Goal: Information Seeking & Learning: Learn about a topic

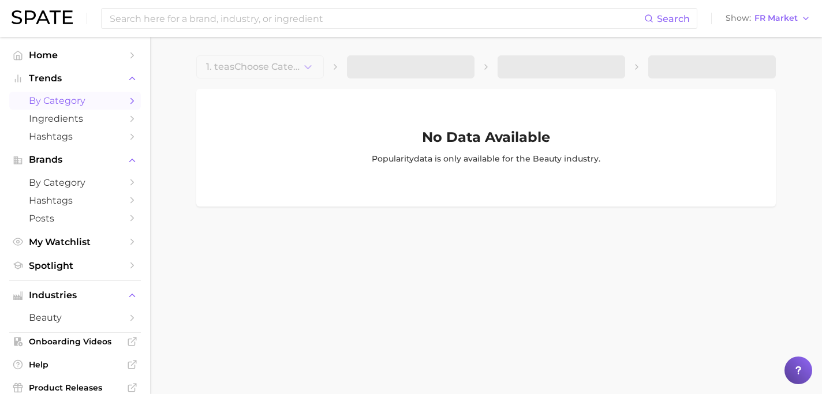
click at [88, 106] on span "by Category" at bounding box center [75, 100] width 92 height 11
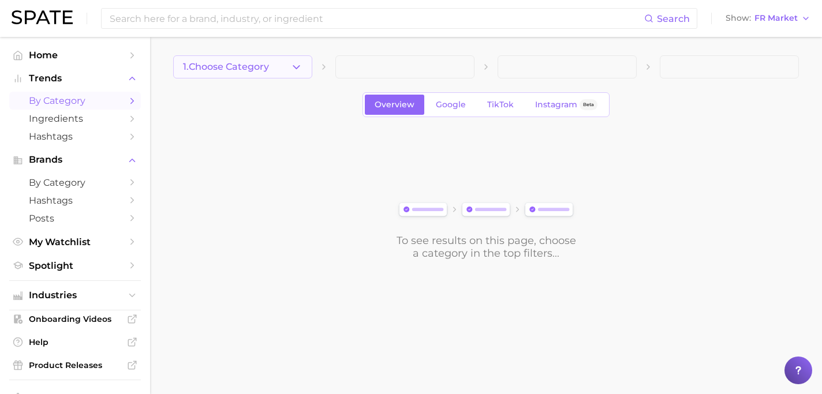
click at [232, 70] on span "1. Choose Category" at bounding box center [226, 67] width 86 height 10
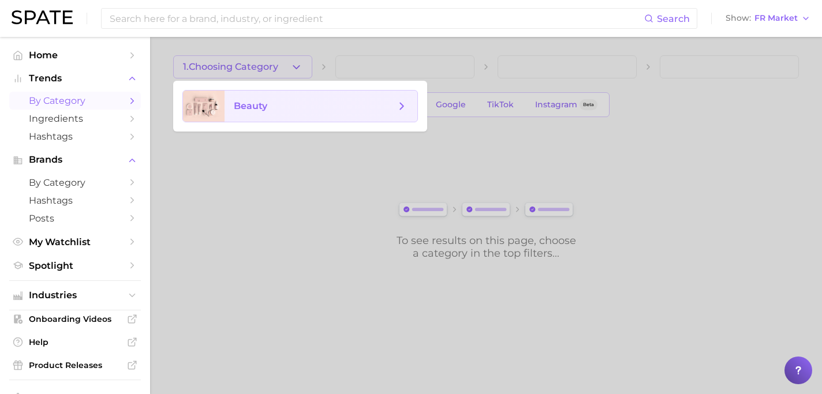
click at [254, 110] on span "beauty" at bounding box center [250, 105] width 33 height 11
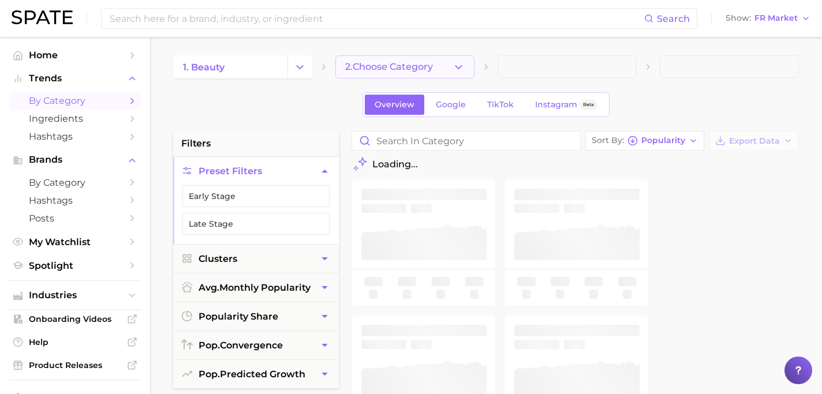
click at [363, 70] on span "2. Choose Category" at bounding box center [389, 67] width 88 height 10
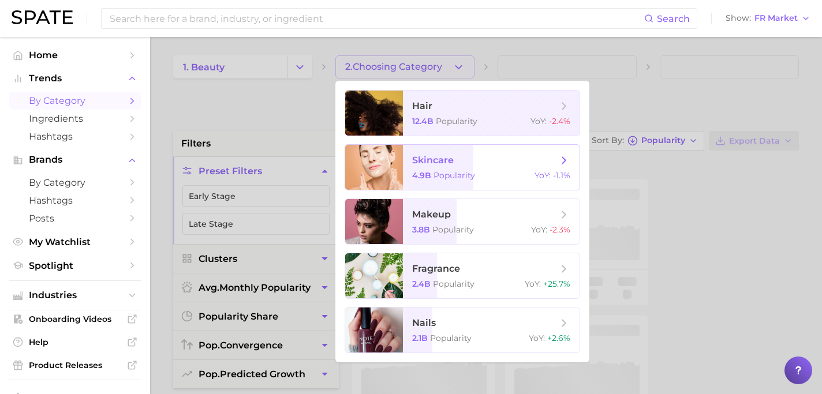
click at [419, 162] on span "skincare" at bounding box center [433, 160] width 42 height 11
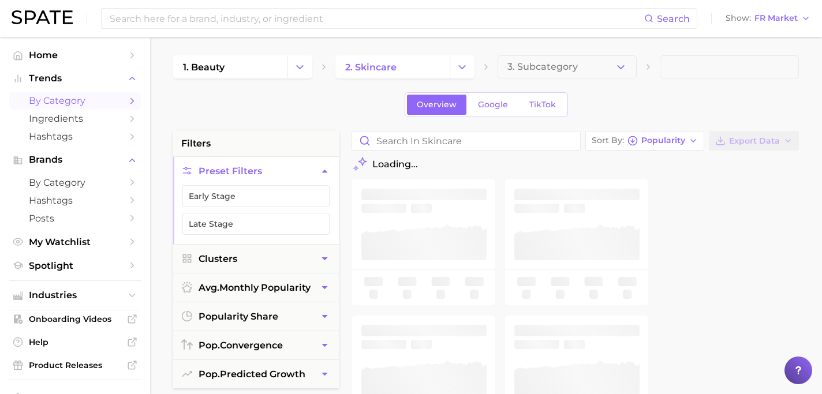
click at [522, 74] on button "3. Subcategory" at bounding box center [567, 66] width 139 height 23
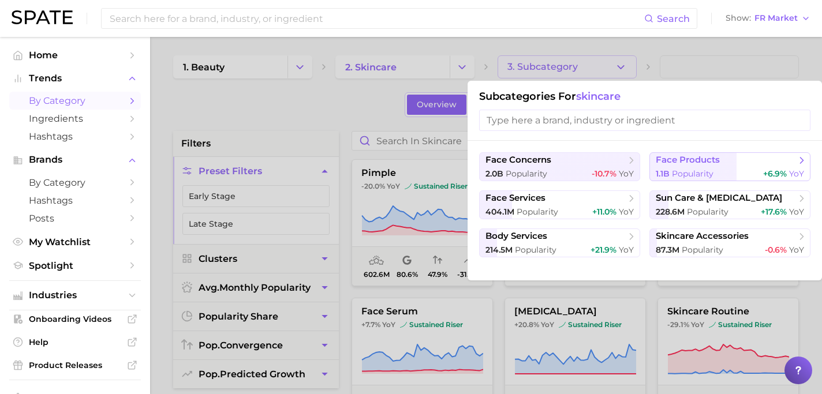
click at [666, 165] on span "face products" at bounding box center [688, 160] width 64 height 11
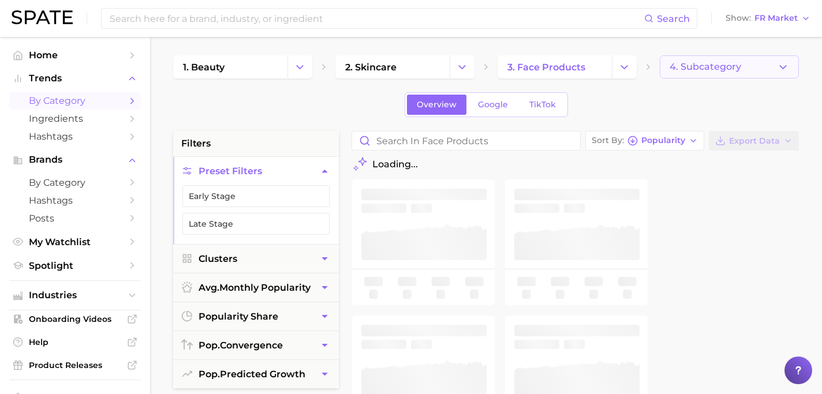
click at [694, 71] on span "4. Subcategory" at bounding box center [706, 67] width 72 height 10
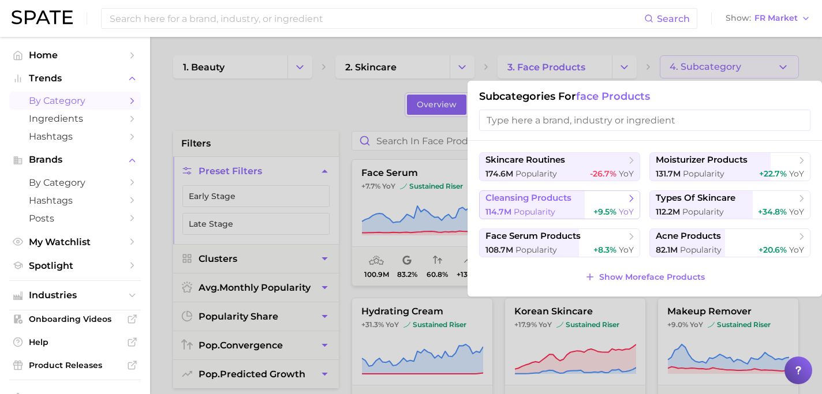
click at [631, 205] on button "cleansing products 114.7m Popularity +9.5% YoY" at bounding box center [559, 205] width 161 height 29
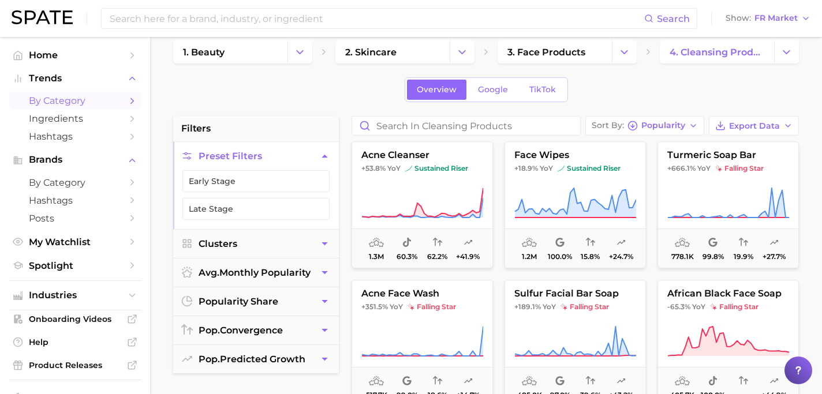
scroll to position [19, 0]
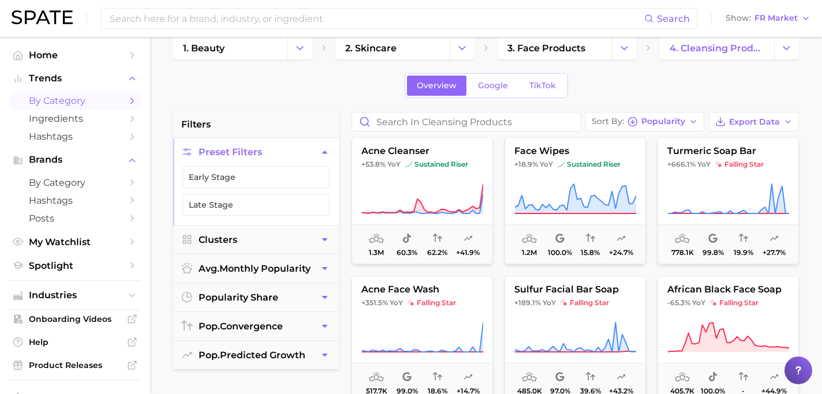
click at [329, 236] on icon "button" at bounding box center [325, 240] width 12 height 12
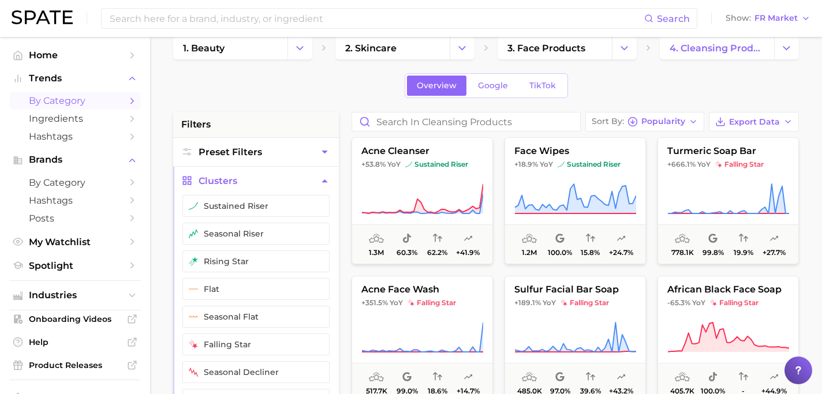
click at [325, 182] on icon "button" at bounding box center [325, 181] width 12 height 12
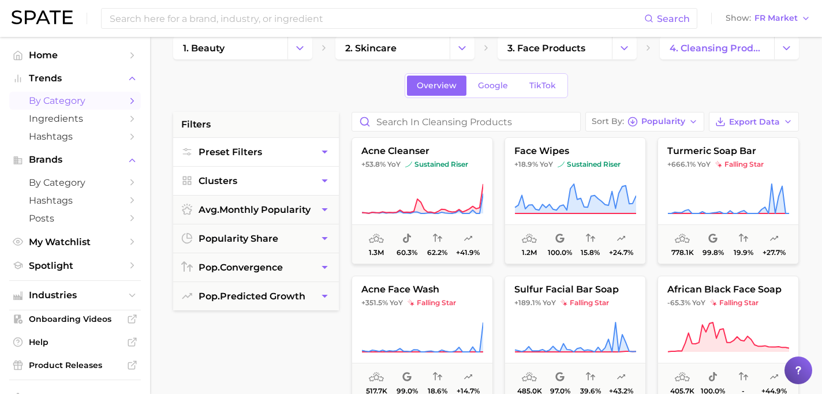
click at [320, 156] on icon "button" at bounding box center [325, 152] width 12 height 12
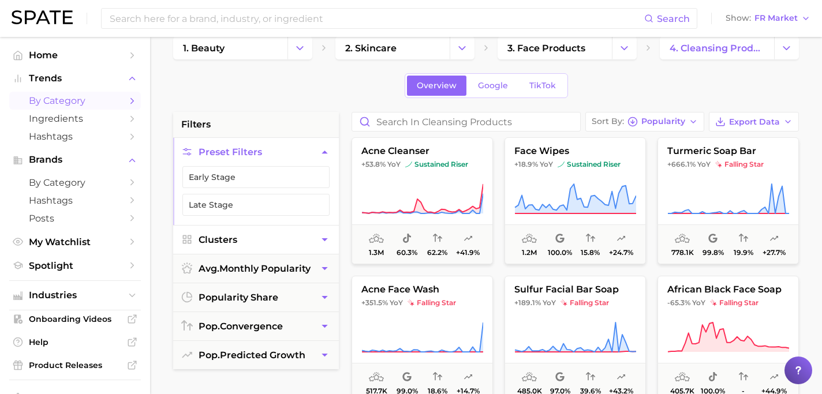
click at [323, 245] on icon "button" at bounding box center [325, 240] width 12 height 12
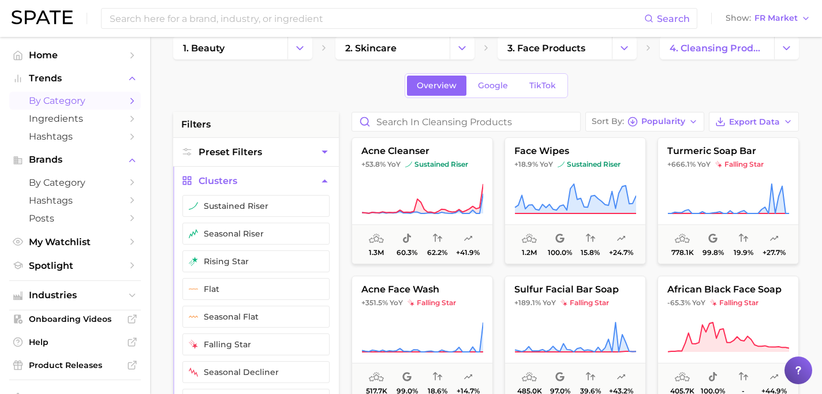
click at [323, 179] on icon "button" at bounding box center [325, 181] width 12 height 12
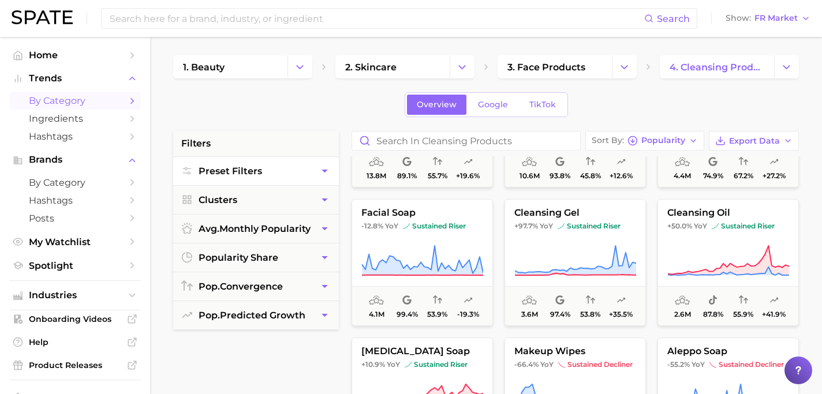
scroll to position [0, 0]
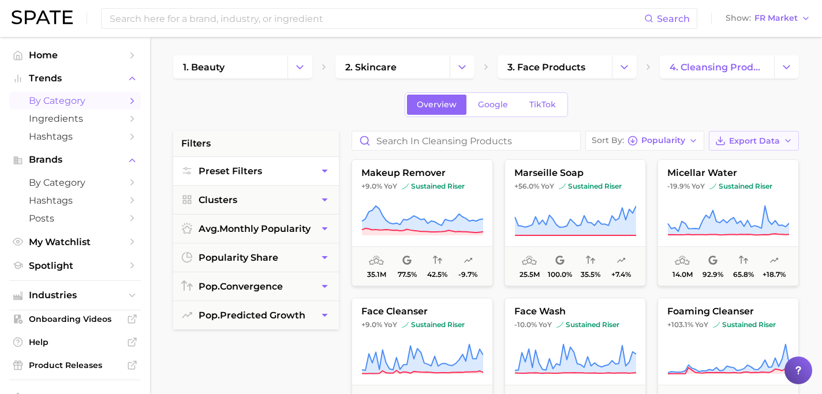
click at [738, 146] on button "Export Data" at bounding box center [754, 141] width 90 height 20
click at [735, 167] on button "Card Data CSV" at bounding box center [735, 162] width 127 height 21
click at [787, 143] on icon "button" at bounding box center [788, 140] width 9 height 9
click at [766, 181] on button "Time Series CSV" at bounding box center [735, 183] width 127 height 21
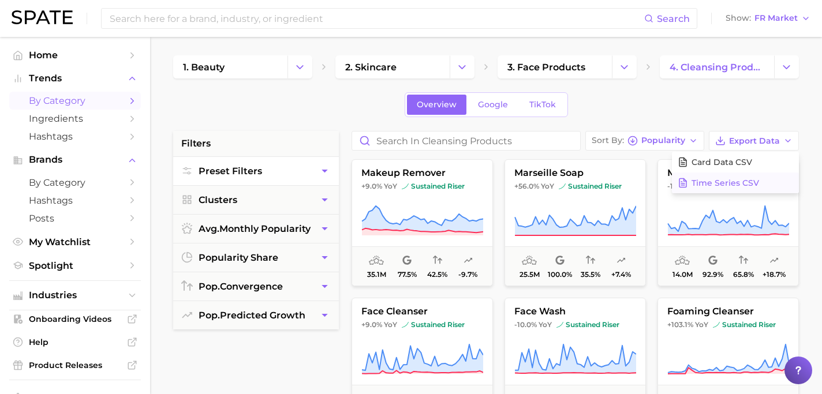
click at [724, 181] on span "Time Series CSV" at bounding box center [726, 183] width 68 height 10
click at [752, 186] on span "Time Series CSV" at bounding box center [726, 183] width 68 height 10
click at [732, 216] on icon at bounding box center [729, 221] width 122 height 32
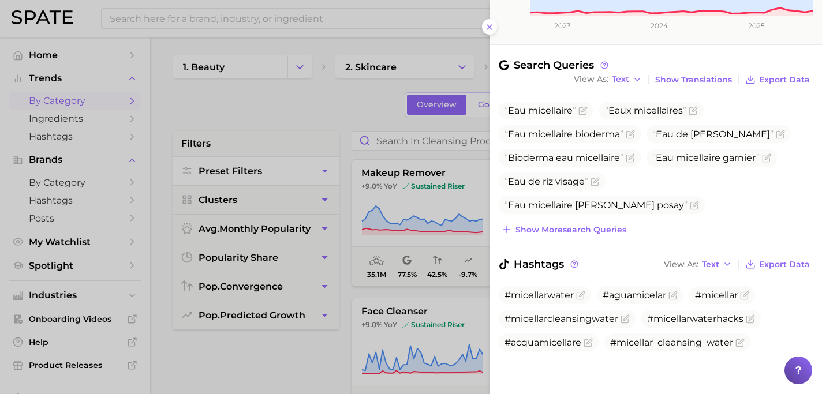
scroll to position [332, 0]
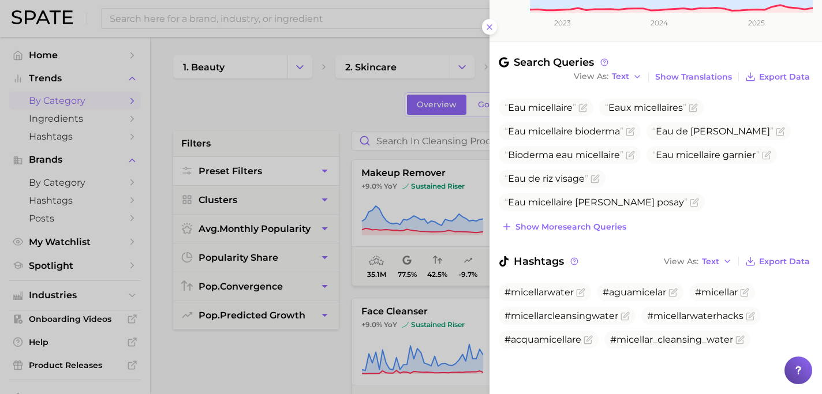
click at [459, 40] on div at bounding box center [411, 197] width 822 height 394
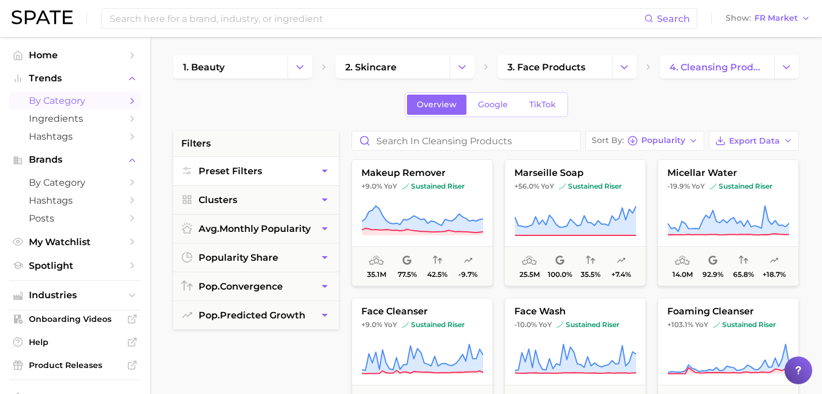
click at [289, 176] on button "Preset Filters" at bounding box center [256, 171] width 166 height 28
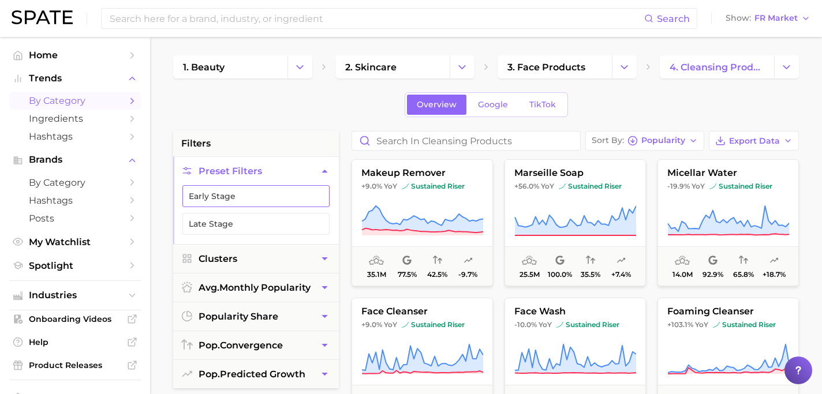
click at [279, 197] on button "Early Stage" at bounding box center [255, 196] width 147 height 22
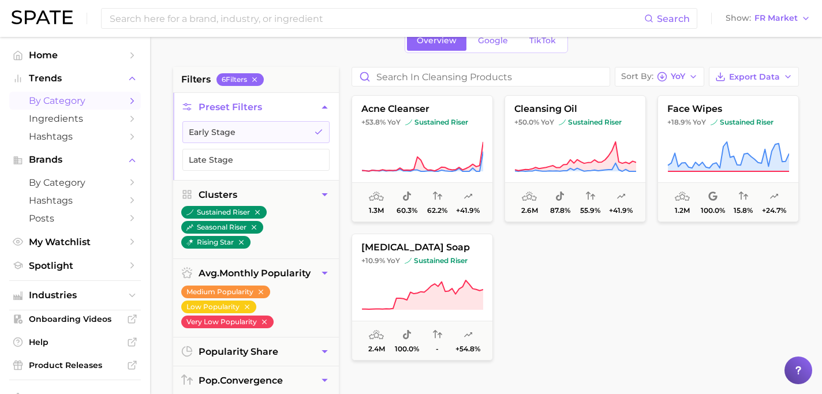
scroll to position [63, 0]
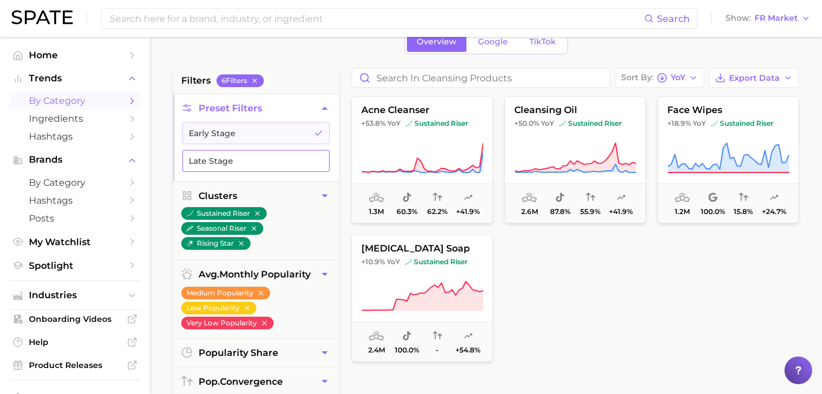
click at [224, 166] on button "Late Stage" at bounding box center [255, 161] width 147 height 22
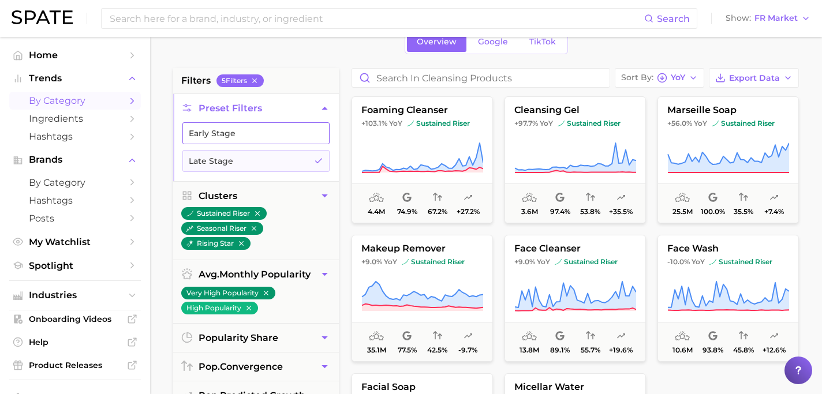
click at [239, 135] on button "Early Stage" at bounding box center [255, 133] width 147 height 22
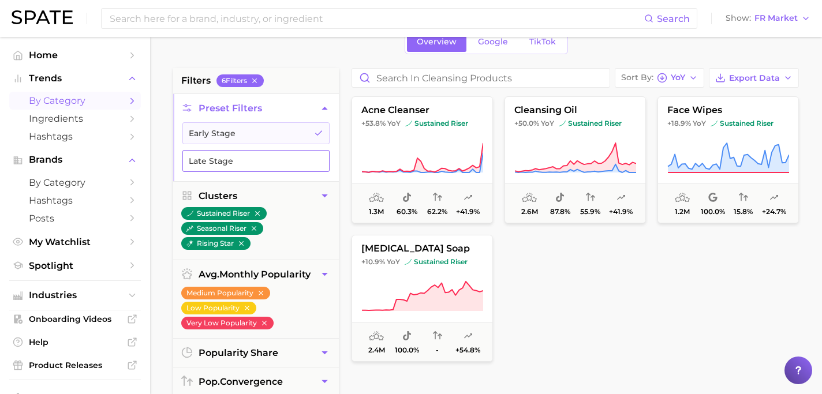
click at [254, 166] on button "Late Stage" at bounding box center [255, 161] width 147 height 22
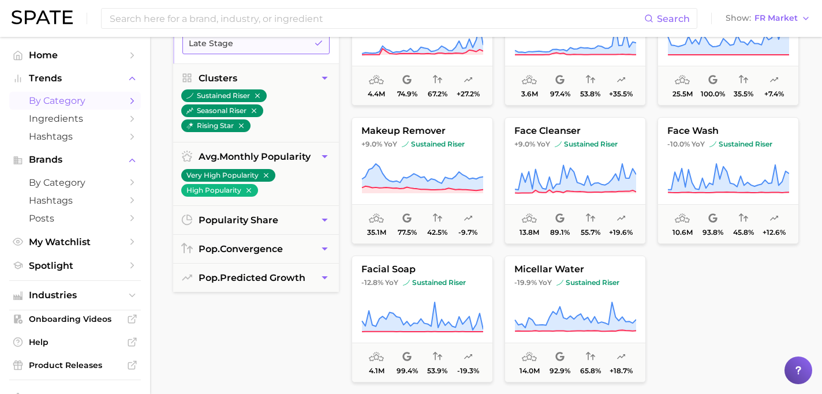
scroll to position [204, 0]
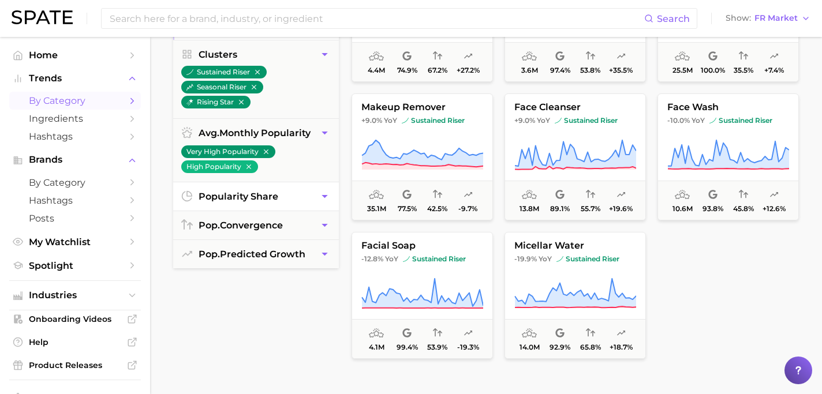
click at [313, 203] on button "popularity share" at bounding box center [256, 196] width 166 height 28
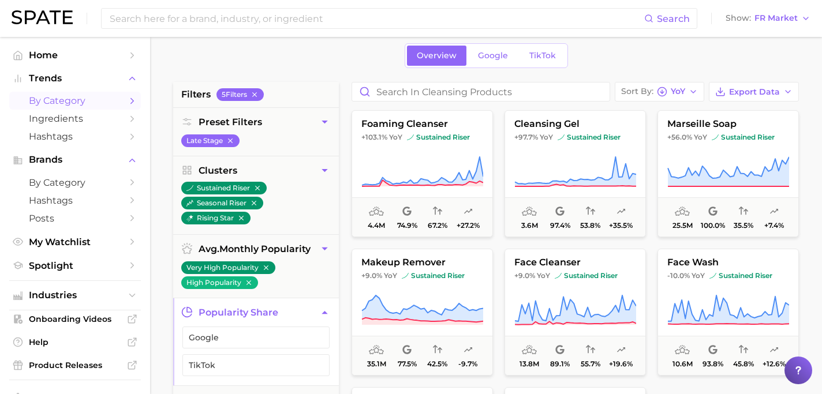
scroll to position [47, 0]
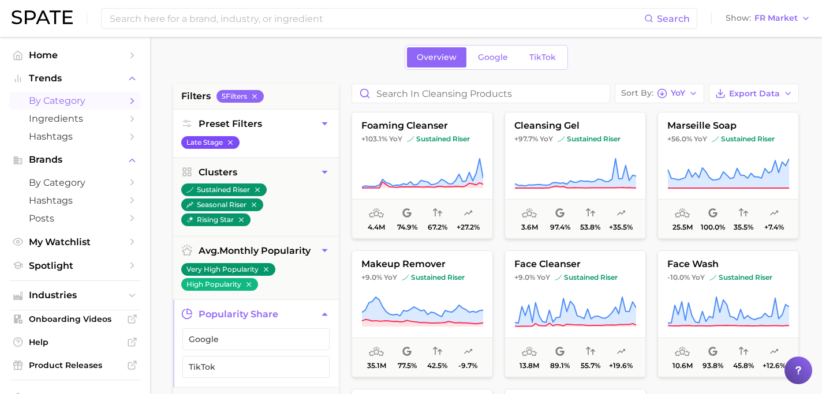
click at [233, 143] on icon "button" at bounding box center [230, 143] width 8 height 8
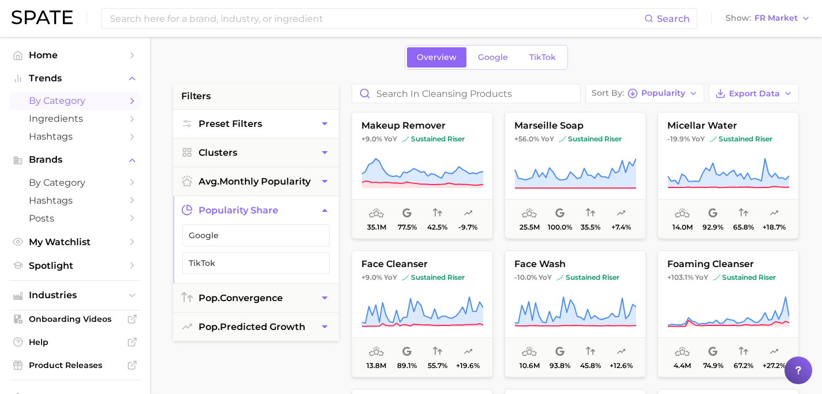
click at [319, 208] on icon "button" at bounding box center [325, 210] width 12 height 12
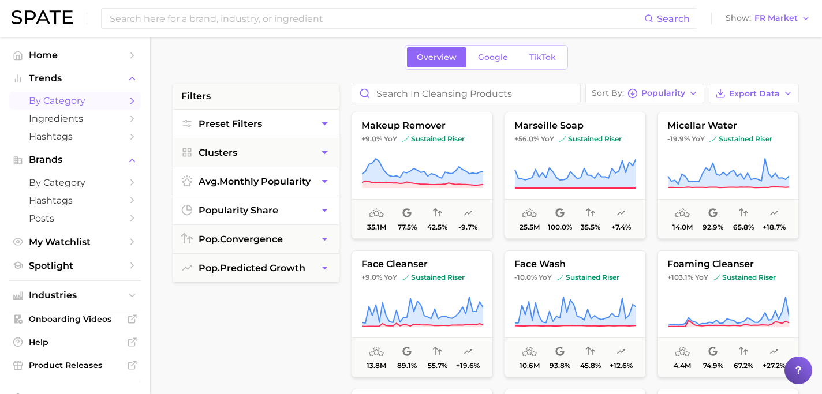
click at [322, 184] on icon "button" at bounding box center [325, 182] width 12 height 12
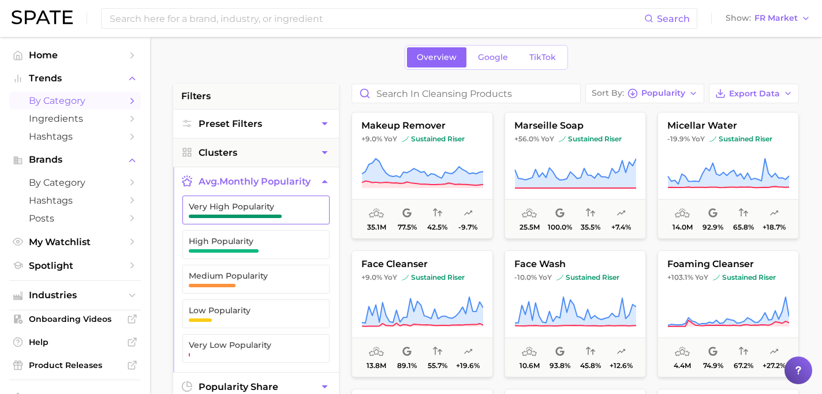
click at [314, 209] on icon "button" at bounding box center [318, 210] width 9 height 9
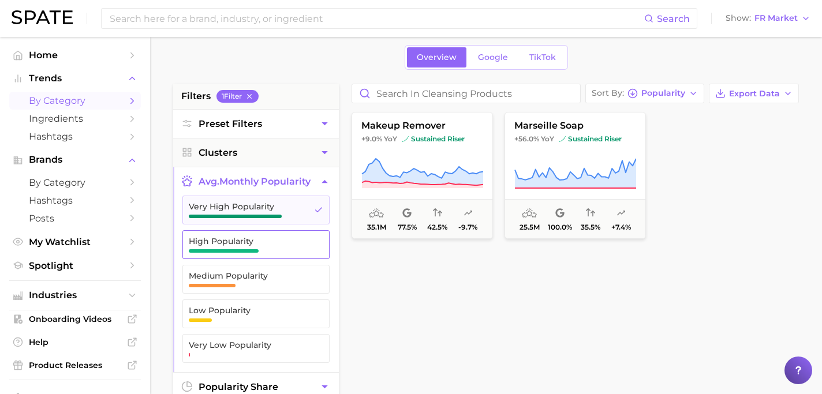
click at [301, 238] on span "High Popularity" at bounding box center [247, 241] width 116 height 9
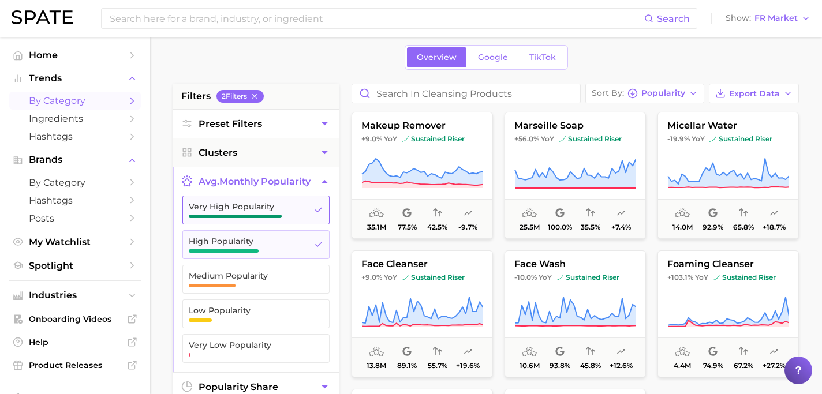
click at [318, 215] on button "Very High Popularity" at bounding box center [255, 210] width 147 height 29
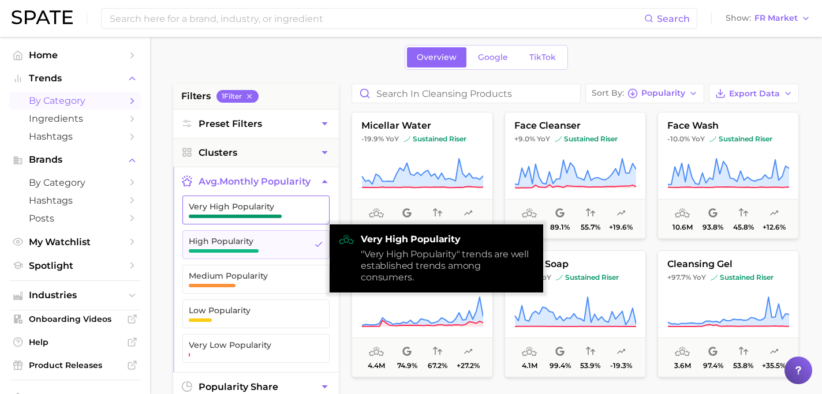
click at [317, 216] on button "Very High Popularity" at bounding box center [255, 210] width 147 height 29
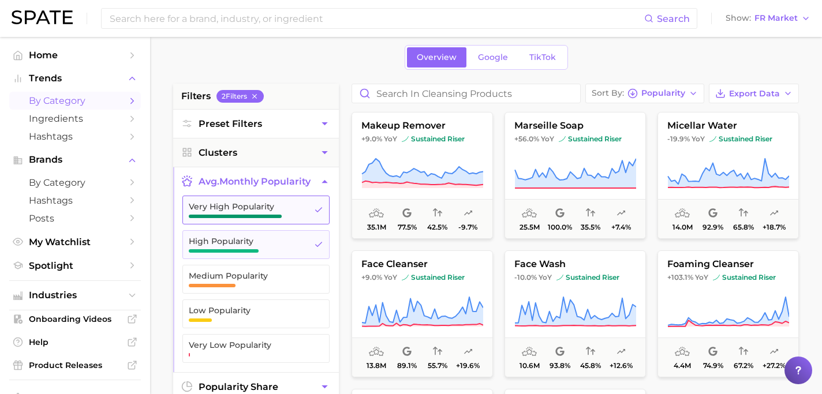
click at [321, 207] on icon "button" at bounding box center [318, 210] width 9 height 9
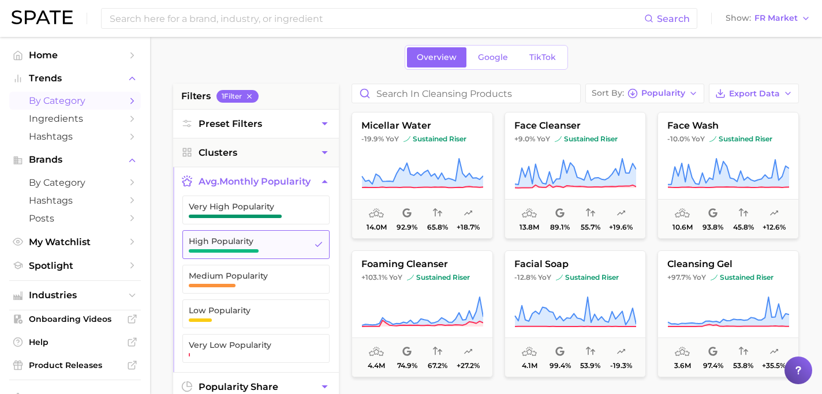
click at [319, 247] on icon "button" at bounding box center [318, 244] width 9 height 9
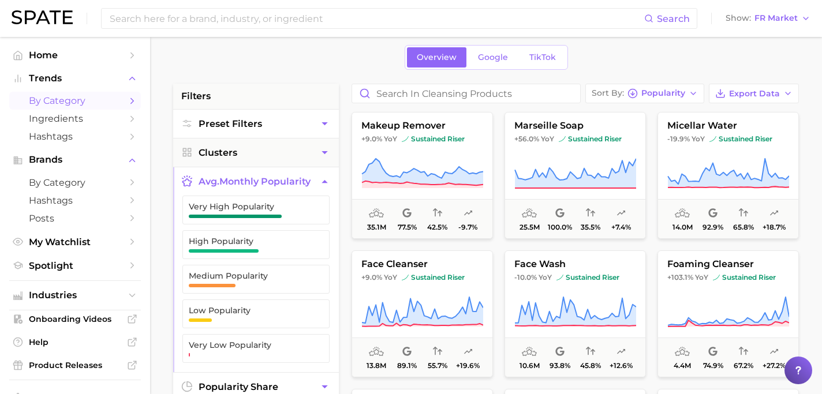
click at [326, 187] on icon "button" at bounding box center [325, 182] width 12 height 12
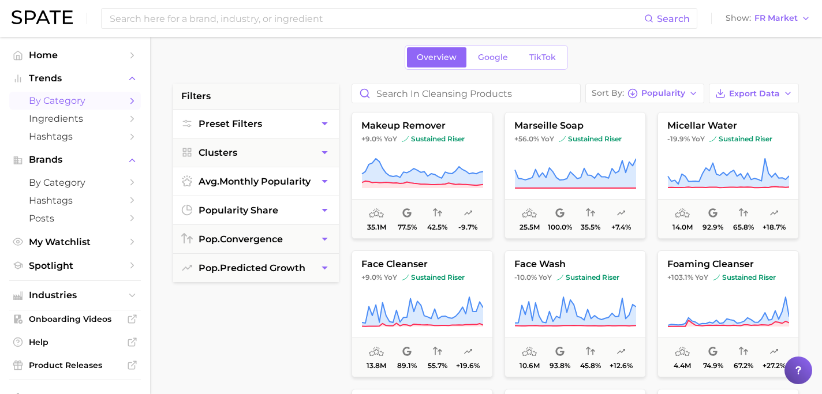
click at [318, 207] on button "popularity share" at bounding box center [256, 210] width 166 height 28
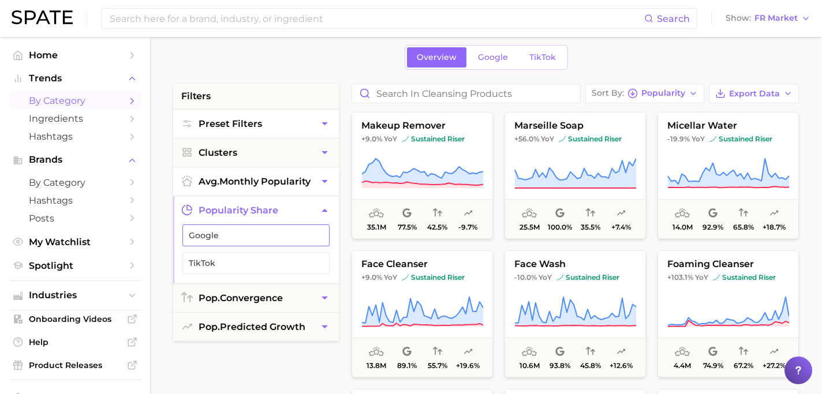
click at [307, 226] on button "Google" at bounding box center [255, 236] width 147 height 22
click at [318, 268] on button "TikTok" at bounding box center [255, 263] width 147 height 22
click at [322, 237] on icon "button" at bounding box center [318, 235] width 9 height 9
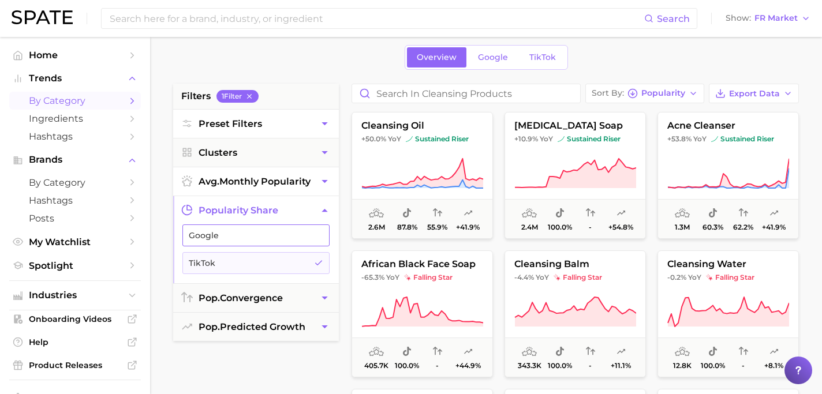
click at [320, 227] on button "Google" at bounding box center [255, 236] width 147 height 22
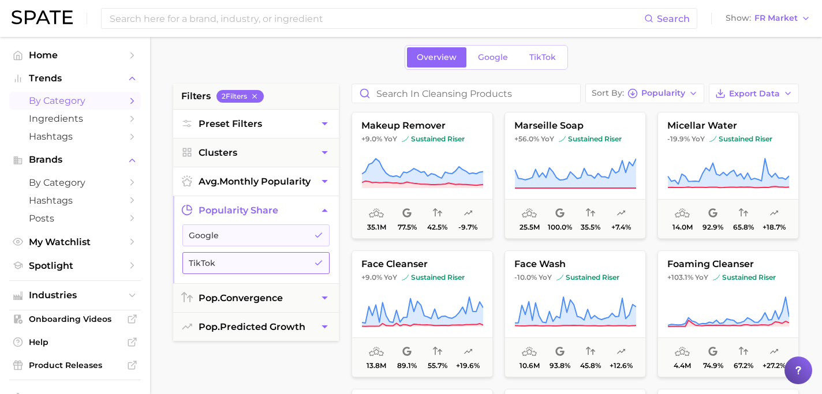
click at [321, 259] on icon "button" at bounding box center [318, 263] width 9 height 9
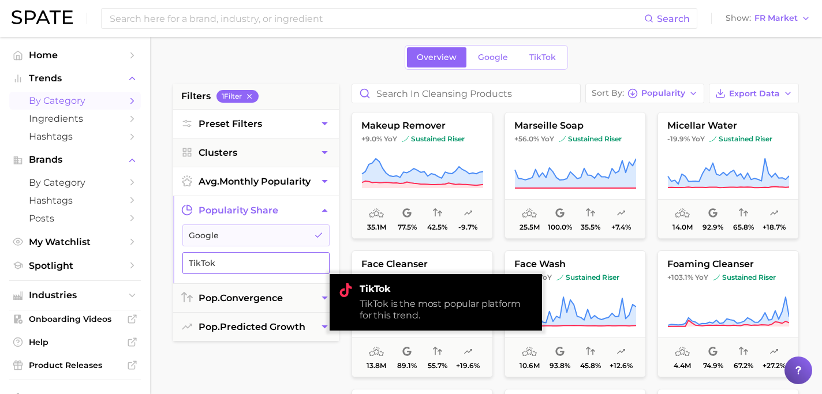
click at [321, 259] on icon "button" at bounding box center [318, 263] width 9 height 9
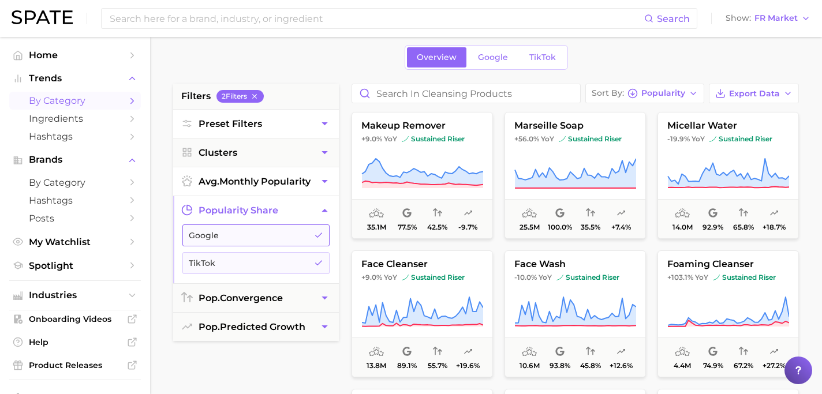
click at [320, 239] on icon "button" at bounding box center [318, 235] width 9 height 9
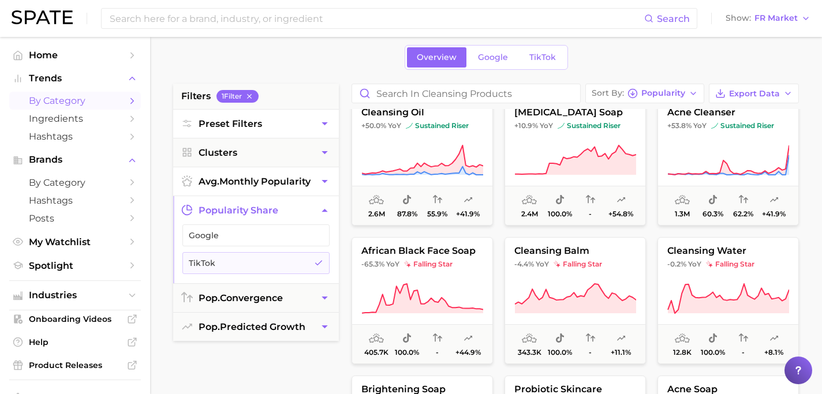
scroll to position [11, 0]
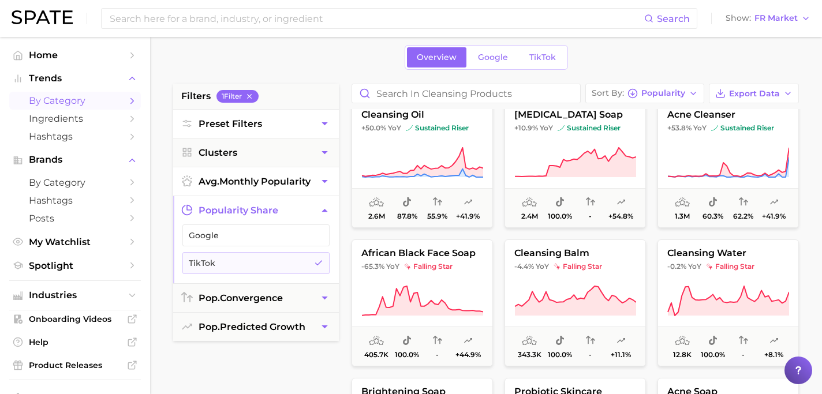
click at [316, 251] on ul "Google TikTok" at bounding box center [256, 254] width 166 height 59
click at [314, 261] on icon "button" at bounding box center [318, 263] width 9 height 9
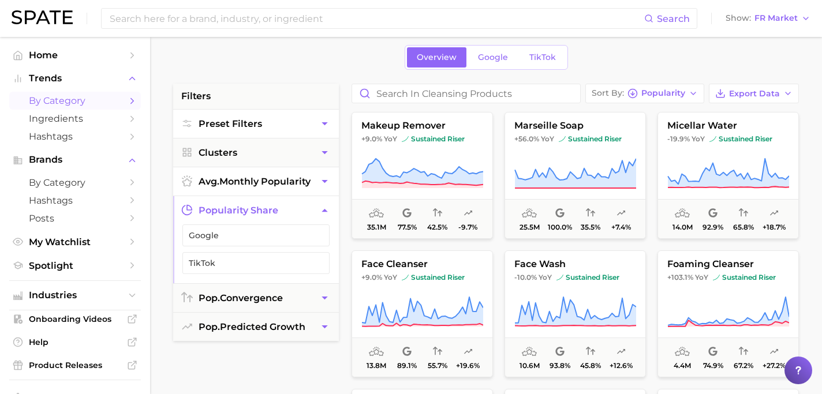
click at [327, 211] on icon "button" at bounding box center [325, 210] width 6 height 3
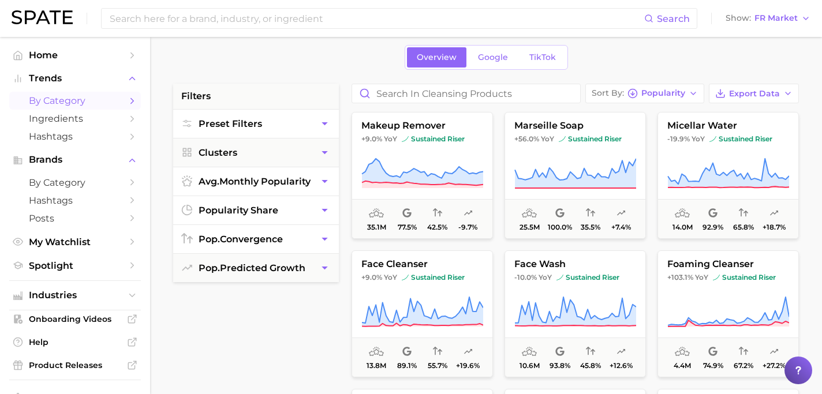
click at [310, 242] on button "pop. convergence" at bounding box center [256, 239] width 166 height 28
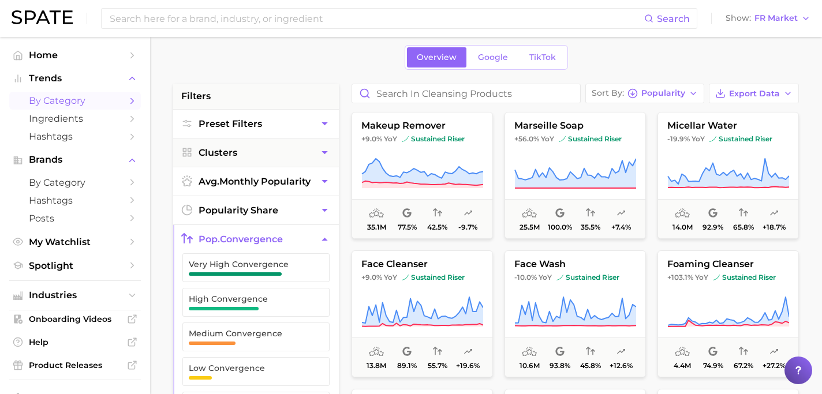
click at [286, 243] on button "pop. convergence" at bounding box center [256, 239] width 166 height 28
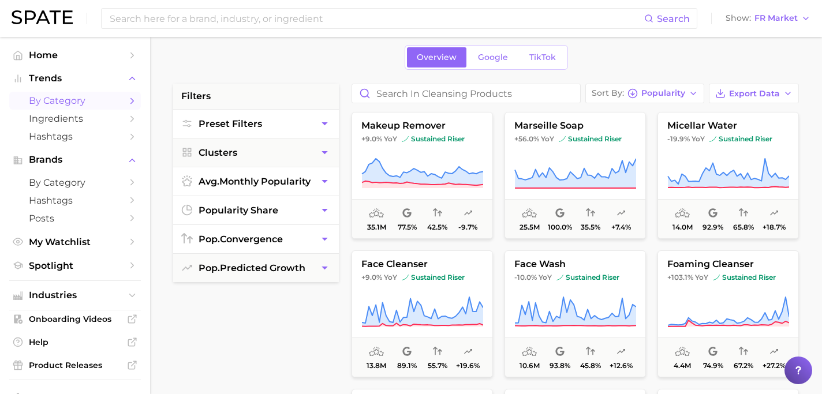
click at [286, 243] on button "pop. convergence" at bounding box center [256, 239] width 166 height 28
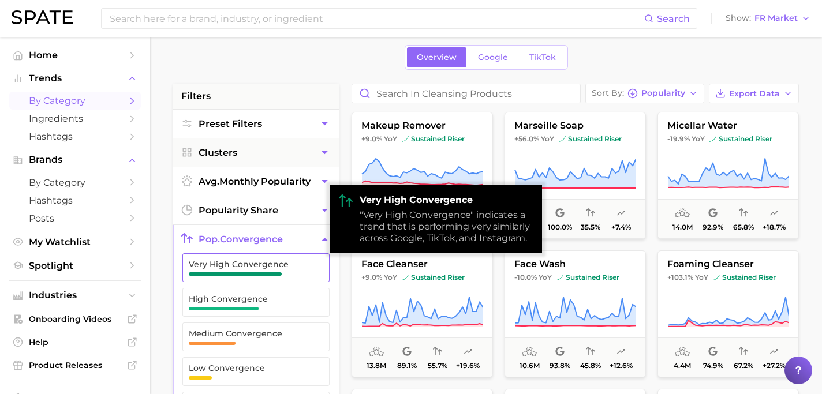
click at [282, 267] on span "Very High Convergence" at bounding box center [247, 264] width 116 height 9
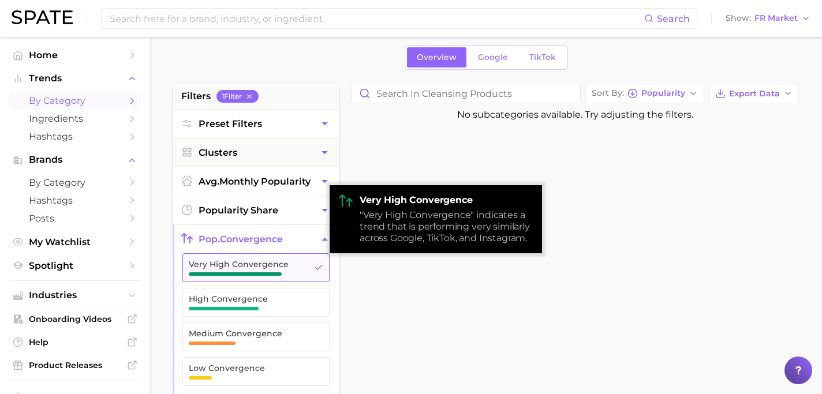
click at [282, 266] on span "Very High Convergence" at bounding box center [247, 264] width 116 height 9
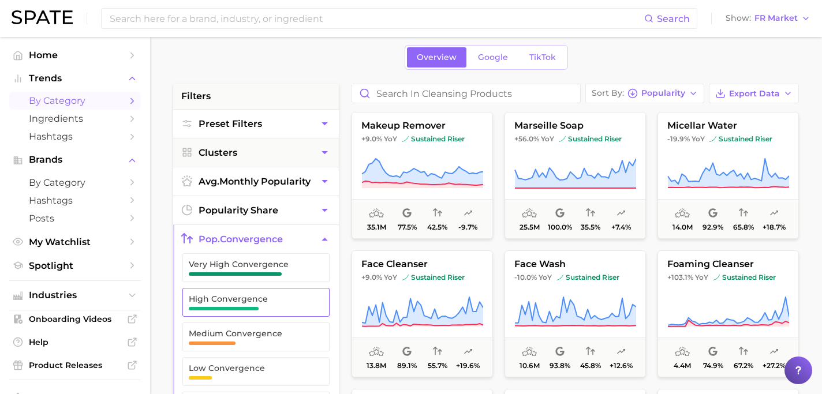
click at [284, 299] on span "High Convergence" at bounding box center [247, 299] width 116 height 9
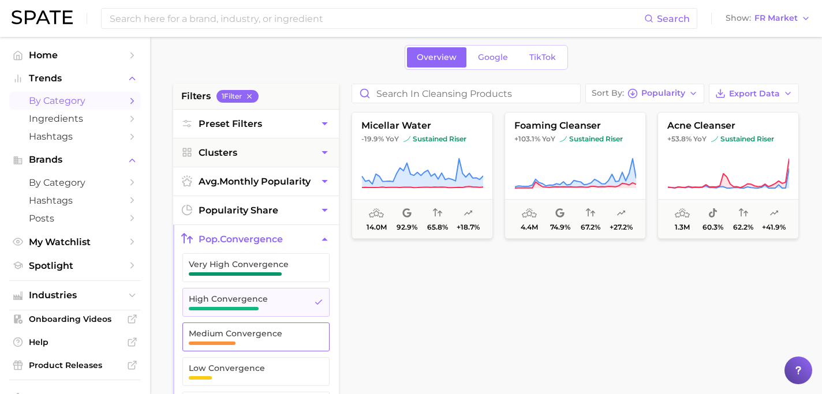
click at [292, 332] on span "Medium Convergence" at bounding box center [247, 333] width 116 height 9
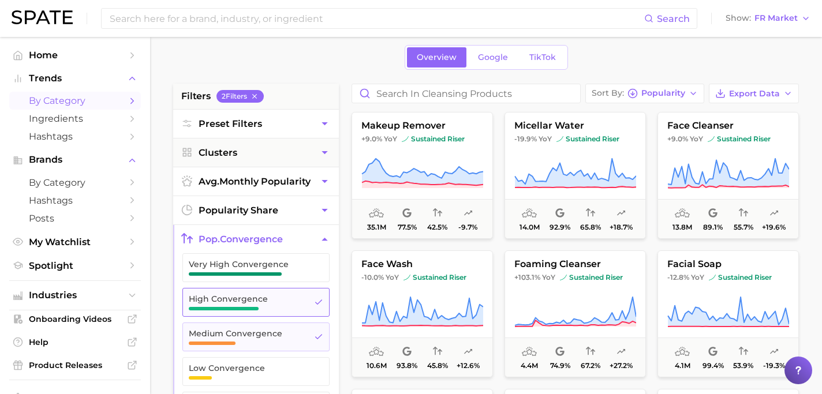
click at [298, 307] on span "High Convergence" at bounding box center [247, 303] width 116 height 16
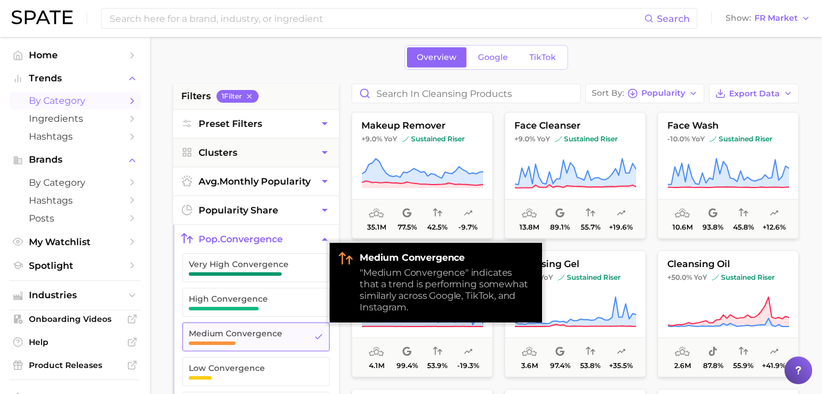
scroll to position [121, 0]
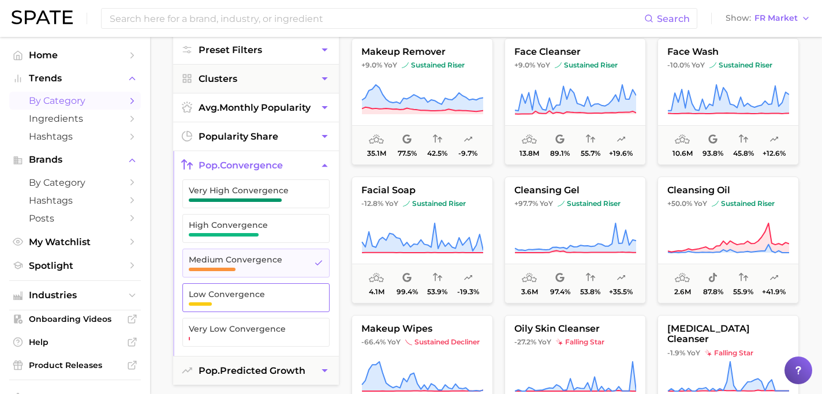
click at [300, 306] on button "Low Convergence" at bounding box center [255, 298] width 147 height 29
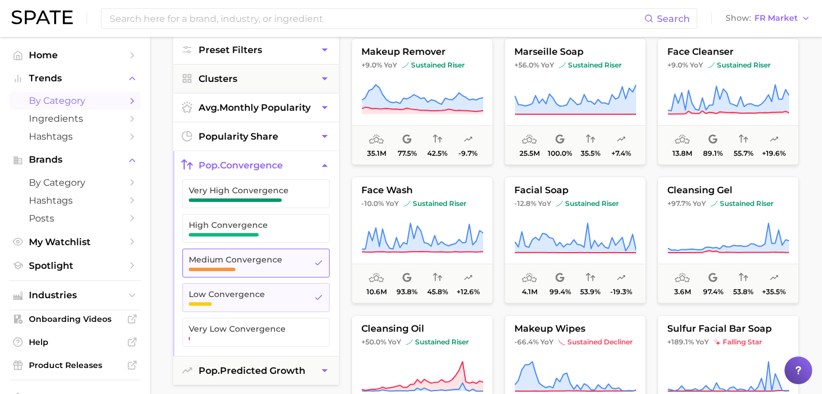
click at [316, 264] on icon "button" at bounding box center [318, 263] width 9 height 9
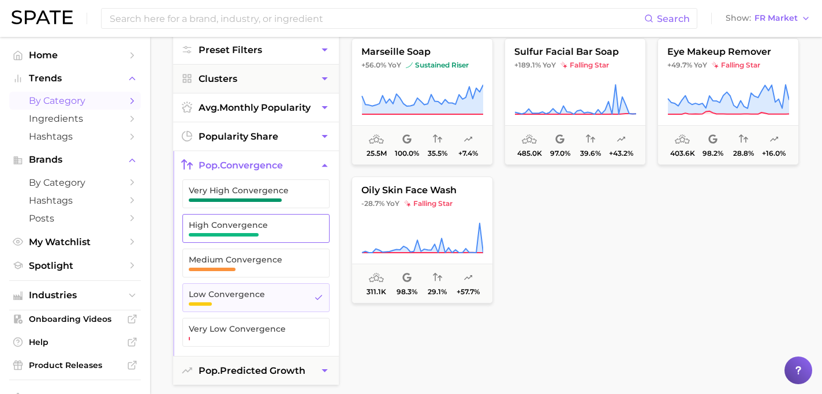
click at [311, 240] on button "High Convergence" at bounding box center [255, 228] width 147 height 29
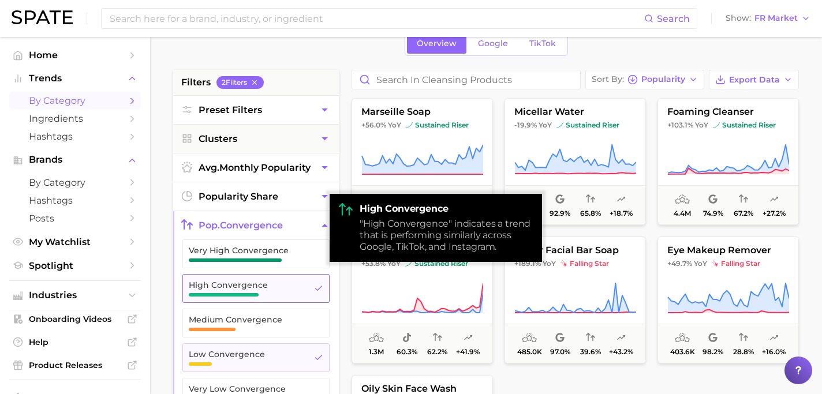
scroll to position [59, 0]
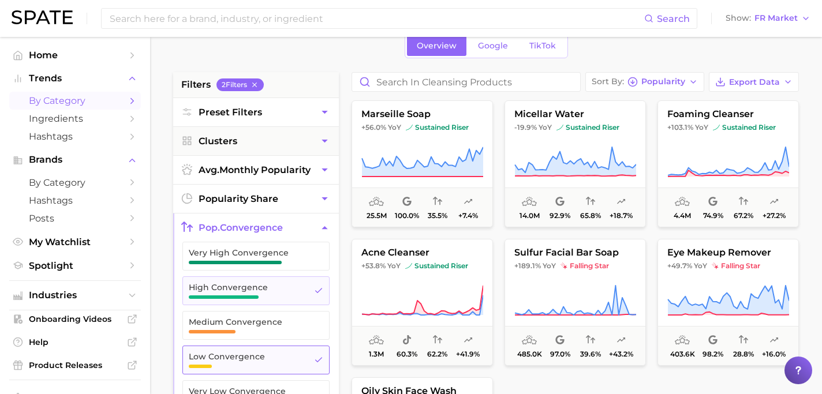
click at [316, 364] on icon "button" at bounding box center [318, 360] width 9 height 9
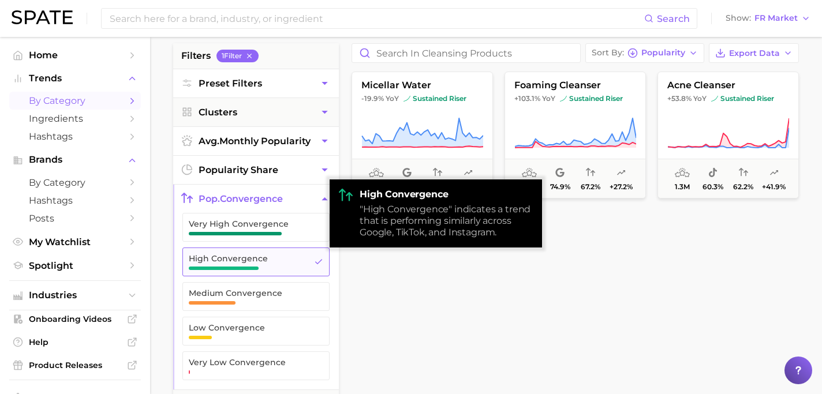
scroll to position [99, 0]
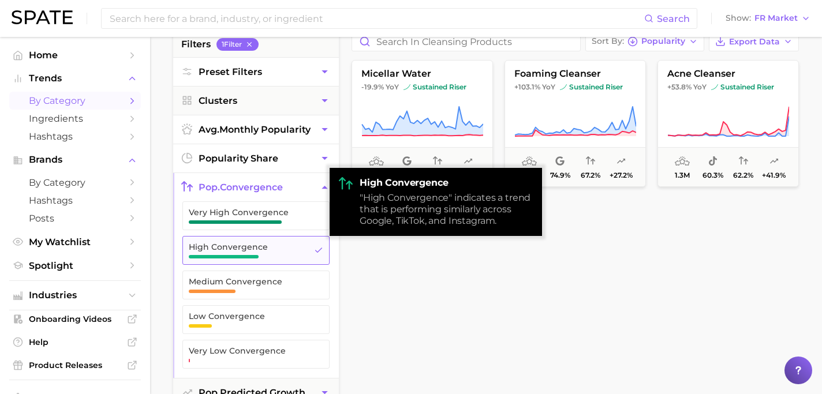
click at [316, 286] on icon "button" at bounding box center [318, 285] width 9 height 9
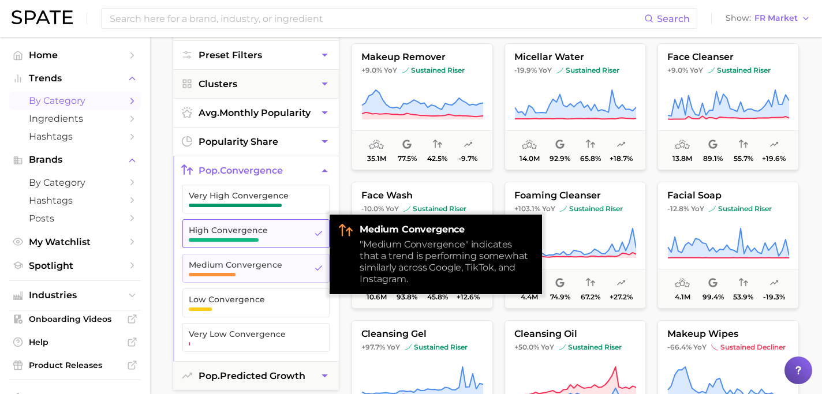
scroll to position [120, 0]
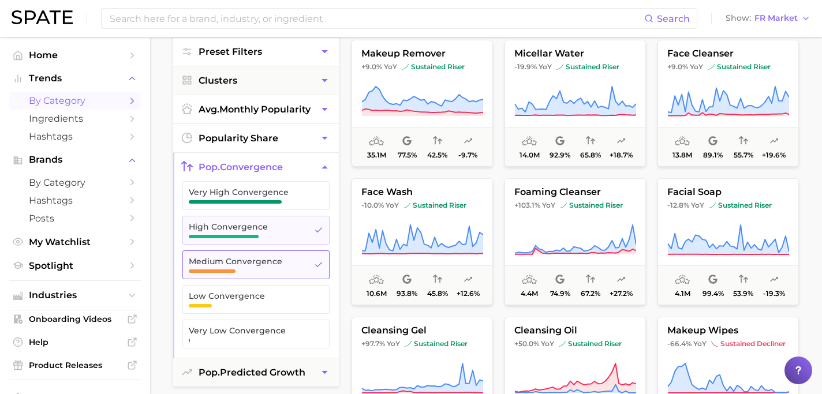
click at [318, 262] on icon "button" at bounding box center [318, 264] width 9 height 9
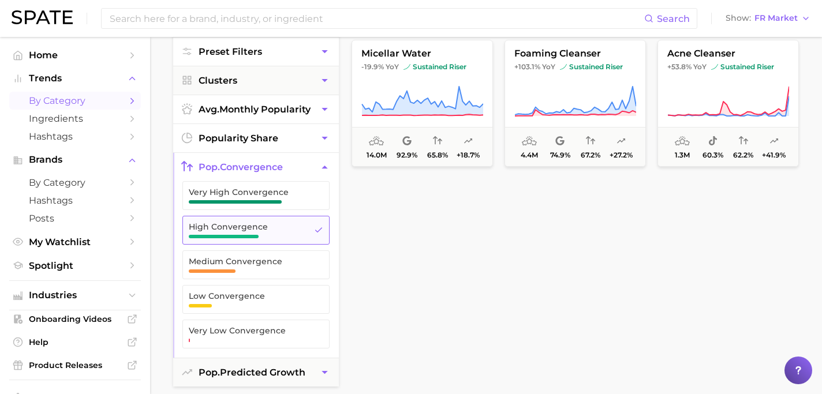
click at [320, 240] on button "High Convergence" at bounding box center [255, 230] width 147 height 29
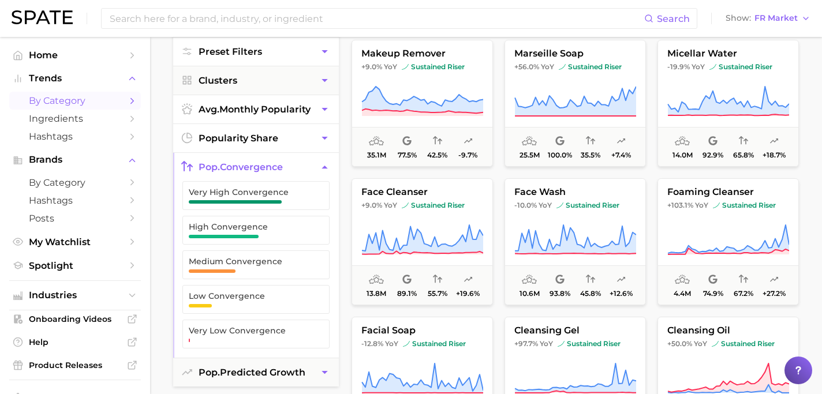
click at [325, 169] on icon "button" at bounding box center [325, 167] width 12 height 12
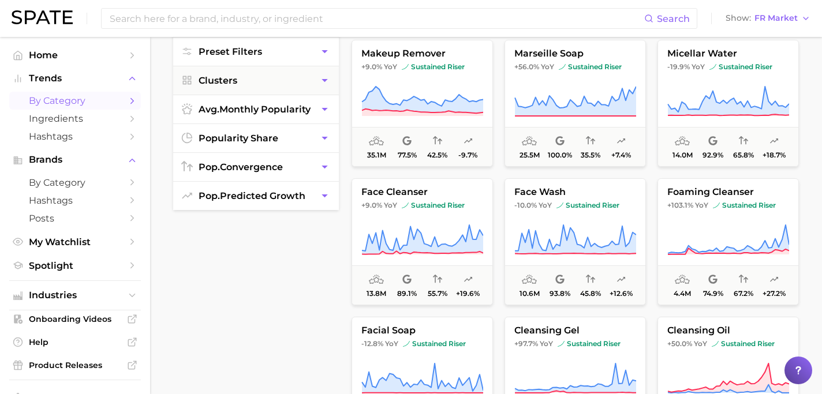
click at [319, 196] on icon "button" at bounding box center [325, 196] width 12 height 12
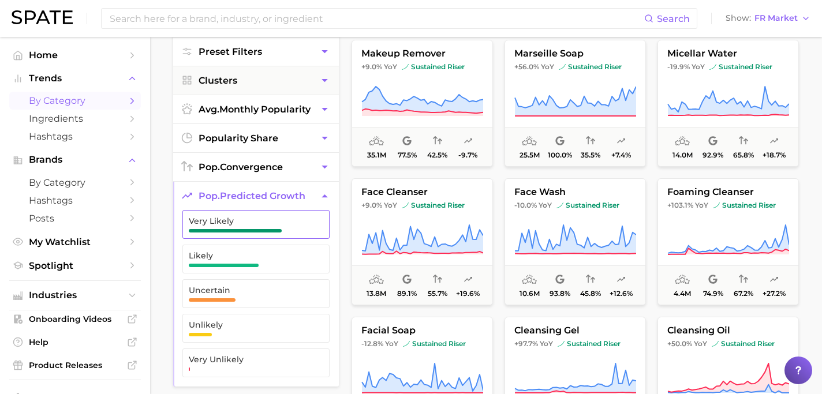
click at [298, 227] on span "Very Likely" at bounding box center [247, 225] width 116 height 16
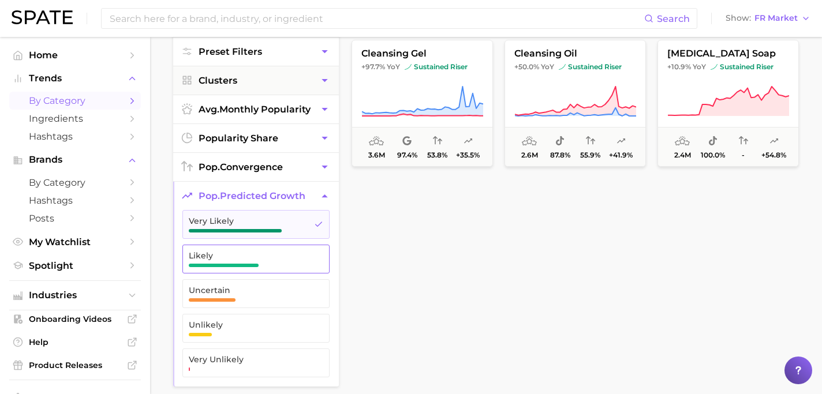
click at [295, 252] on span "Likely" at bounding box center [247, 255] width 116 height 9
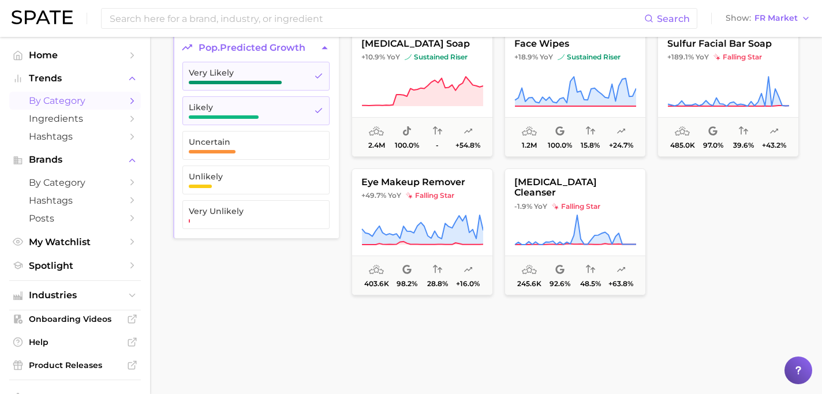
scroll to position [269, 0]
click at [109, 128] on link "Ingredients" at bounding box center [75, 119] width 132 height 18
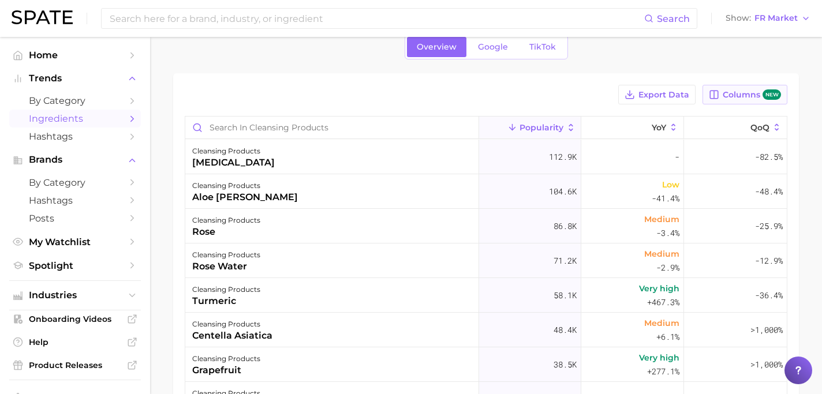
click at [726, 96] on span "Columns new" at bounding box center [752, 95] width 58 height 11
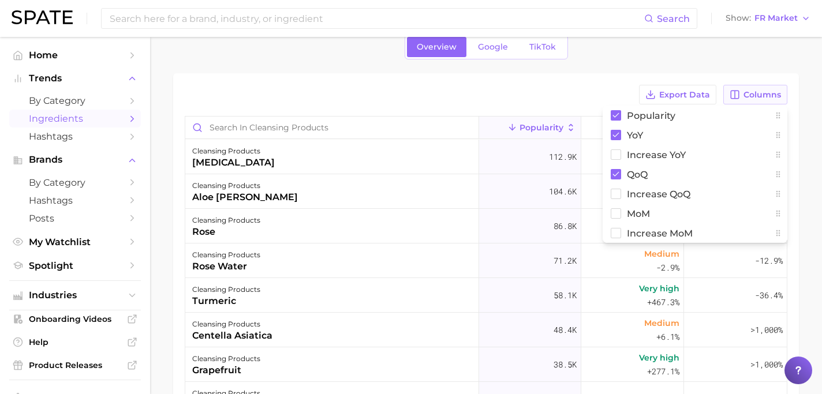
click at [725, 96] on button "Columns" at bounding box center [756, 95] width 64 height 20
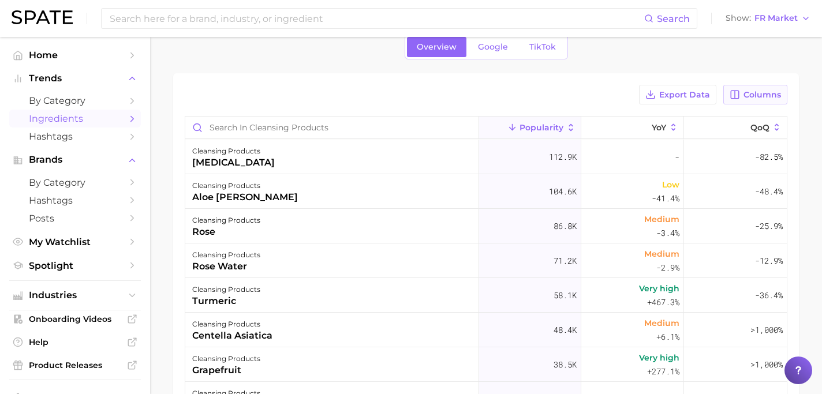
click at [735, 97] on icon "button" at bounding box center [735, 95] width 10 height 10
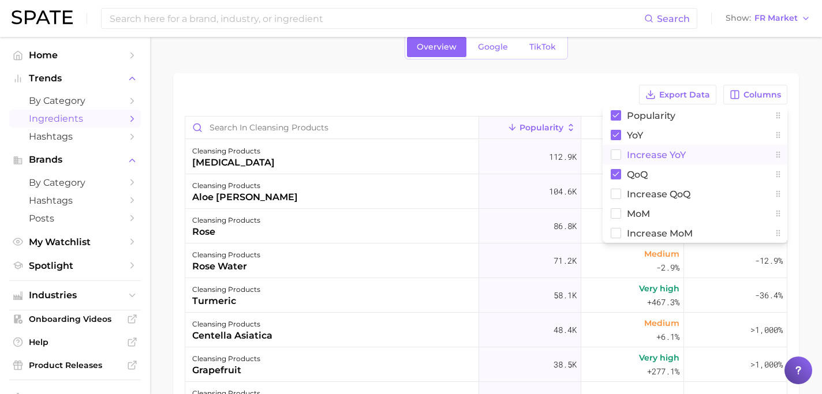
click at [657, 157] on span "Increase YoY" at bounding box center [656, 155] width 59 height 10
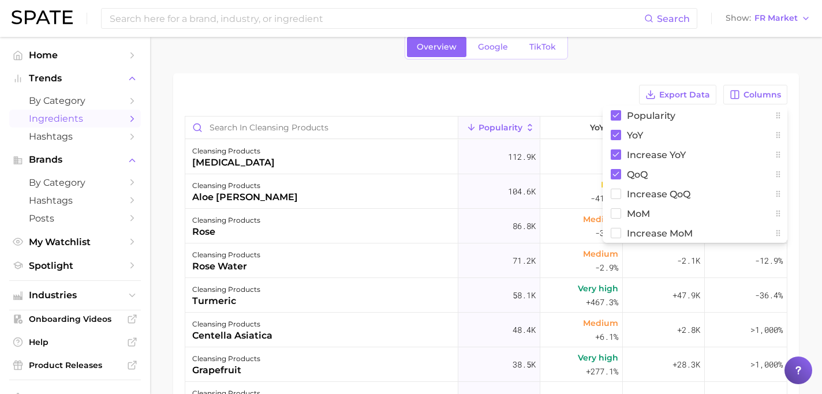
click at [609, 87] on div "Export Data Columns Popularity YoY Increase YoY QoQ Increase QoQ MoM Increase M…" at bounding box center [486, 95] width 603 height 20
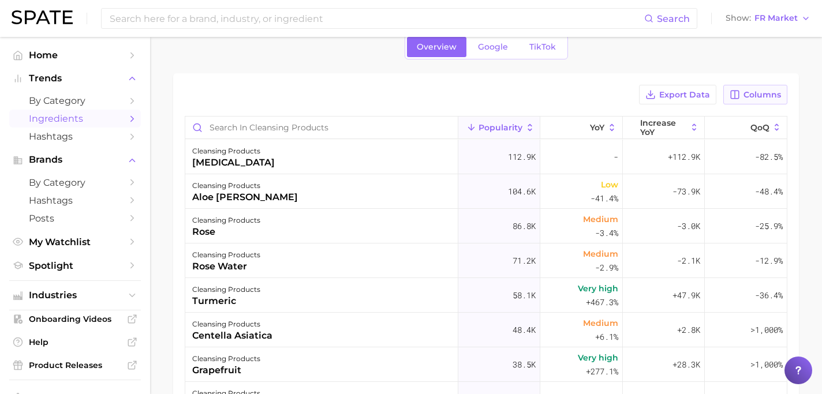
click at [751, 98] on span "Columns" at bounding box center [763, 95] width 38 height 10
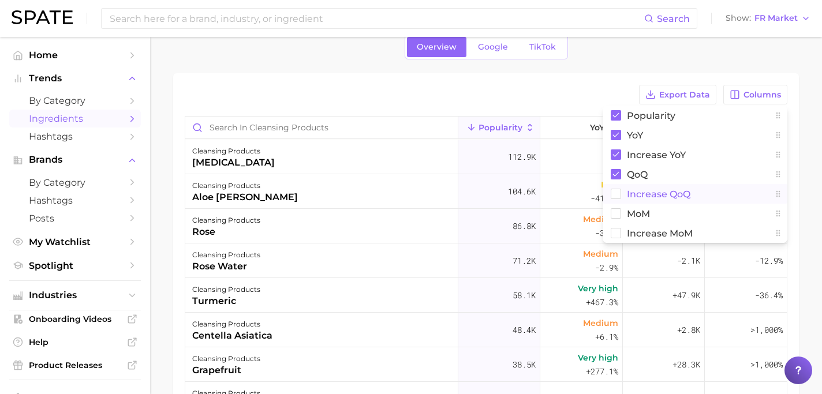
click at [694, 192] on button "Increase QoQ" at bounding box center [695, 194] width 185 height 20
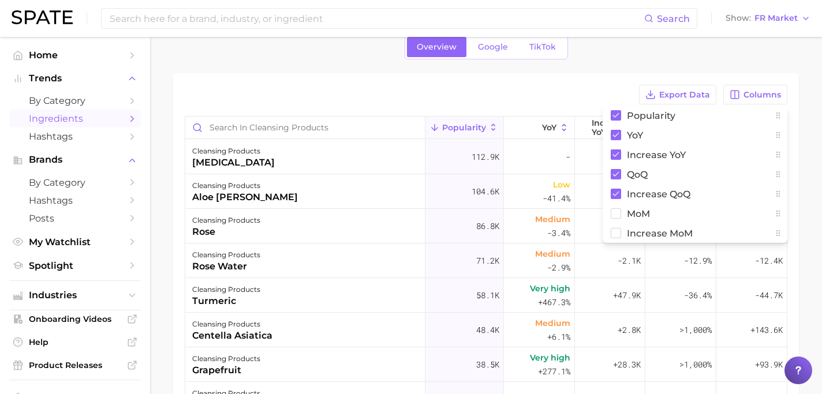
click at [747, 72] on div "1. beauty 2. skincare 3. face products 4. cleansing products Overview Google Ti…" at bounding box center [486, 260] width 626 height 524
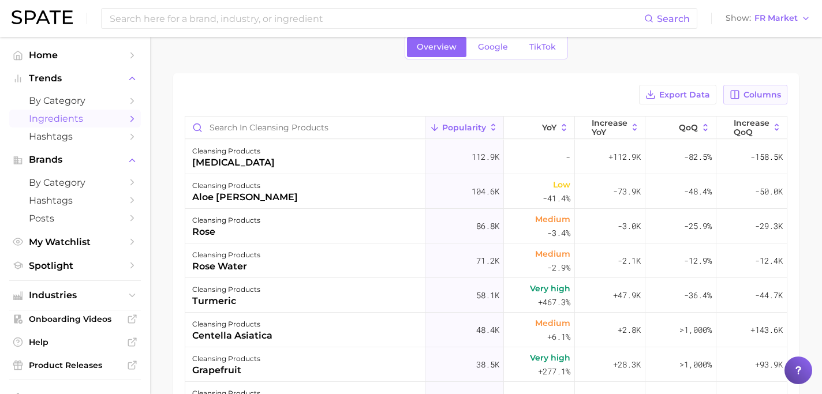
click at [747, 96] on span "Columns" at bounding box center [763, 95] width 38 height 10
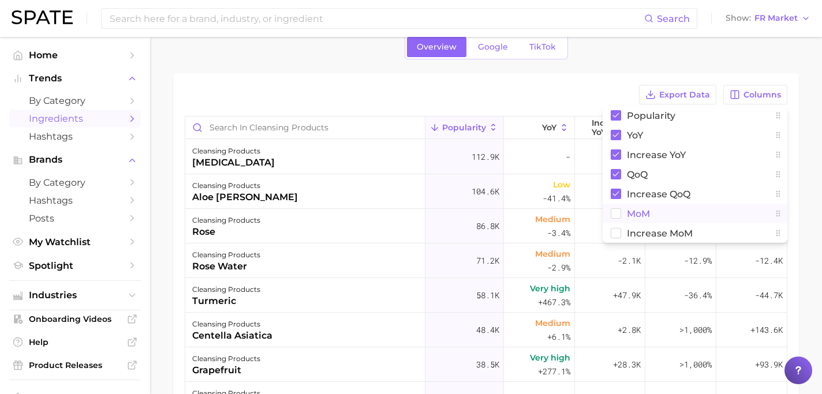
click at [653, 218] on button "MoM" at bounding box center [695, 214] width 185 height 20
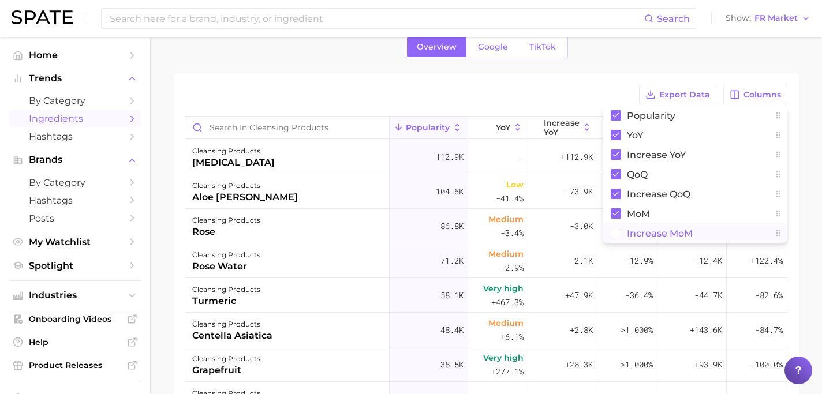
click at [648, 230] on span "Increase MoM" at bounding box center [660, 234] width 66 height 10
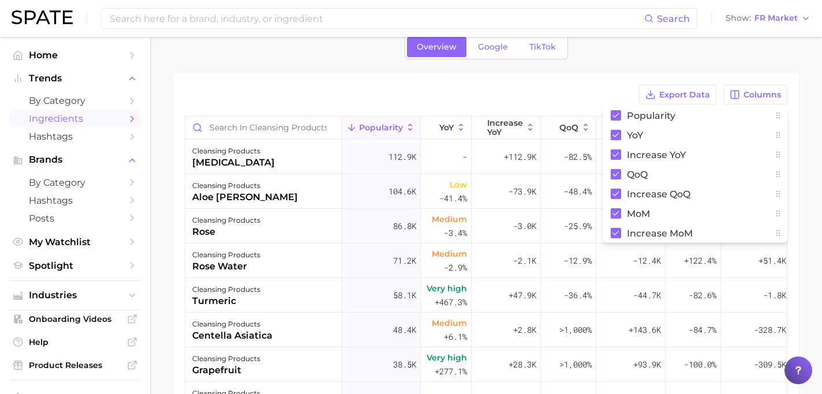
click at [709, 69] on div "1. beauty 2. skincare 3. face products 4. cleansing products Overview Google Ti…" at bounding box center [486, 260] width 626 height 524
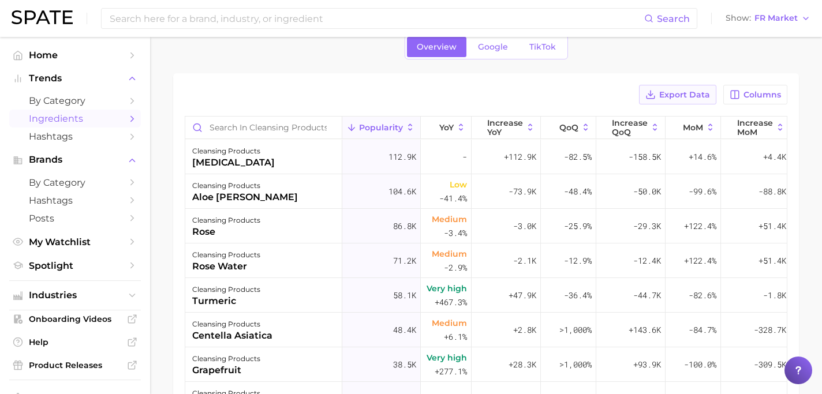
click at [698, 92] on span "Export Data" at bounding box center [684, 95] width 51 height 10
click at [541, 81] on div "Export Data Columns Popularity YoY Increase YoY QoQ Increase QoQ MoM Increase M…" at bounding box center [486, 297] width 626 height 449
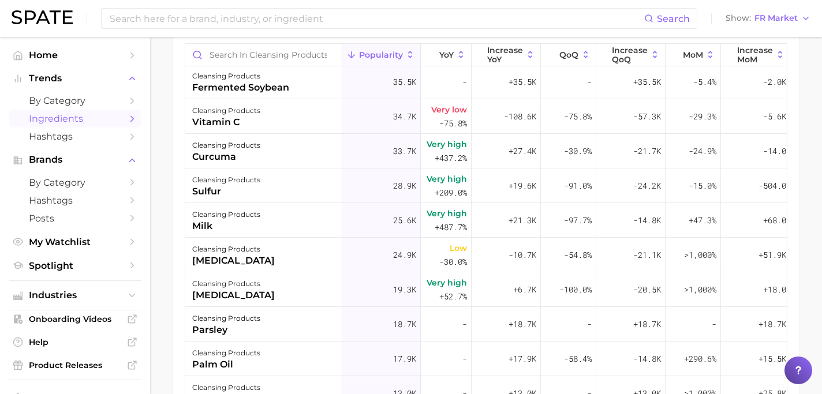
scroll to position [247, 0]
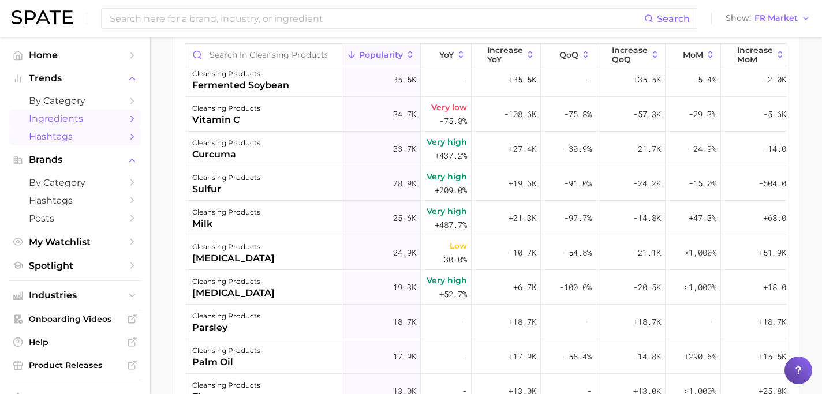
click at [98, 133] on span "Hashtags" at bounding box center [75, 136] width 92 height 11
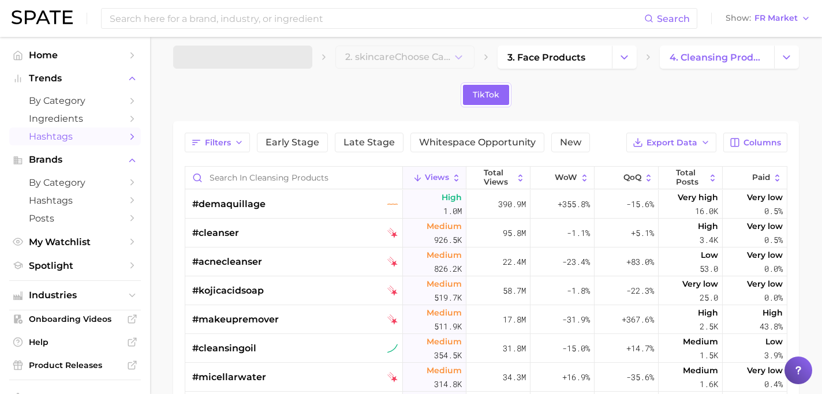
scroll to position [7, 0]
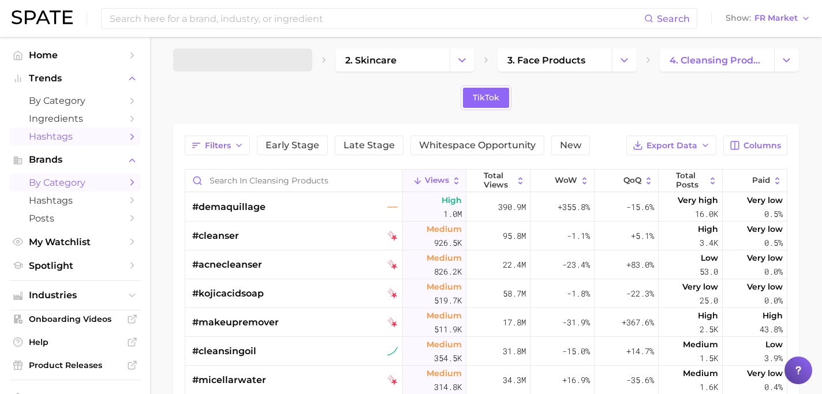
click at [88, 181] on span "by Category" at bounding box center [75, 182] width 92 height 11
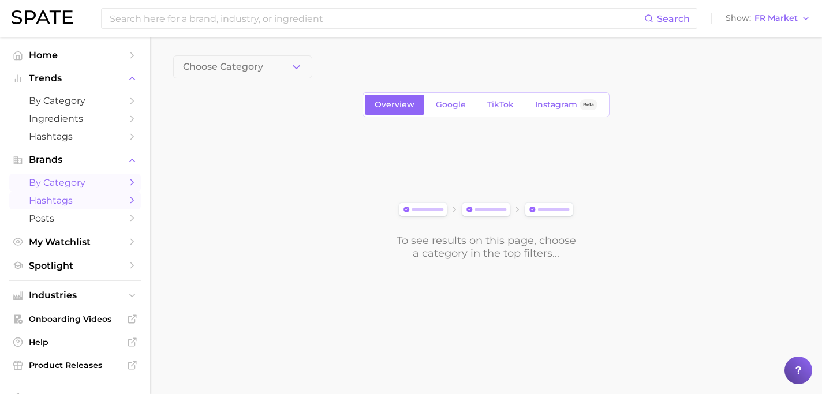
click at [91, 203] on span "Hashtags" at bounding box center [75, 200] width 92 height 11
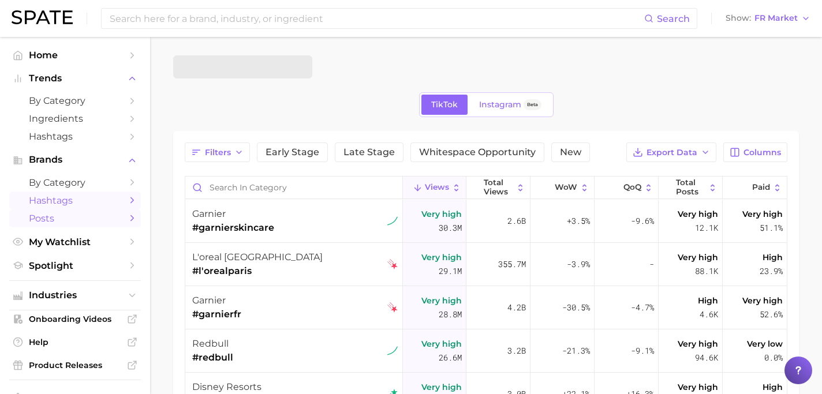
click at [93, 221] on span "Posts" at bounding box center [75, 218] width 92 height 11
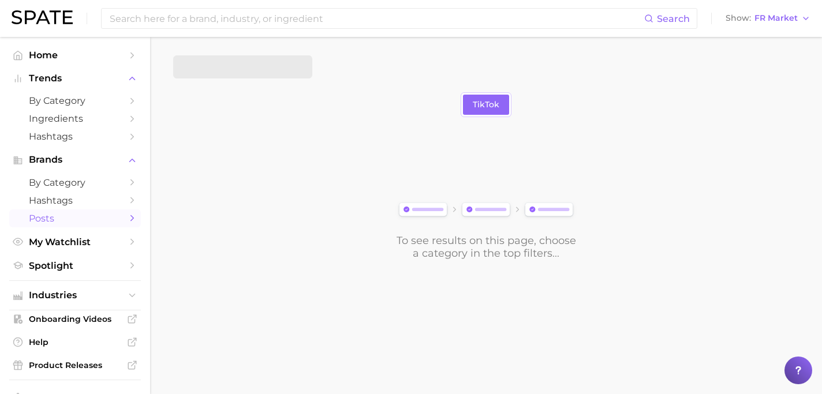
click at [246, 109] on div "TikTok" at bounding box center [486, 104] width 626 height 25
click at [84, 187] on span "by Category" at bounding box center [75, 182] width 92 height 11
click at [230, 111] on div "Overview Google TikTok Instagram Beta" at bounding box center [486, 104] width 626 height 25
click at [64, 164] on span "Brands" at bounding box center [75, 160] width 92 height 10
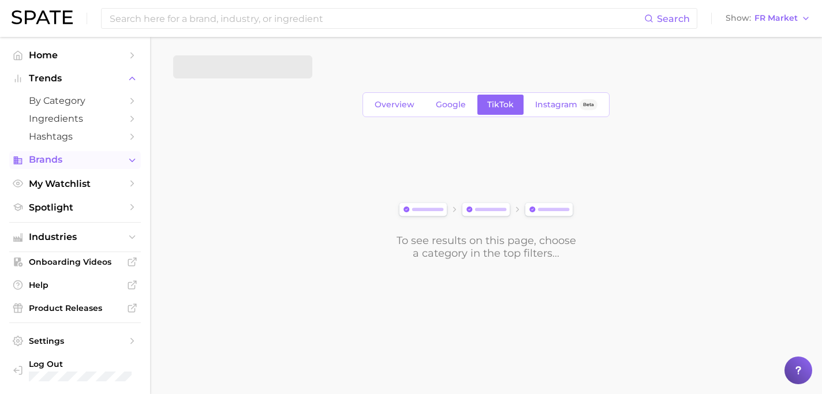
click at [64, 164] on span "Brands" at bounding box center [75, 160] width 92 height 10
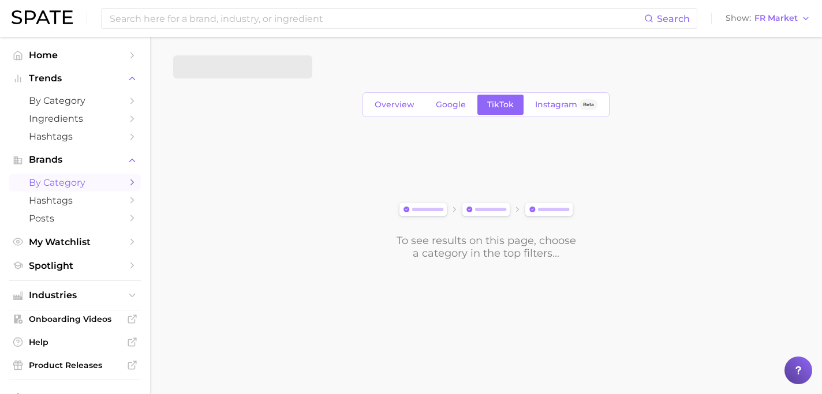
click at [61, 25] on link at bounding box center [42, 18] width 61 height 16
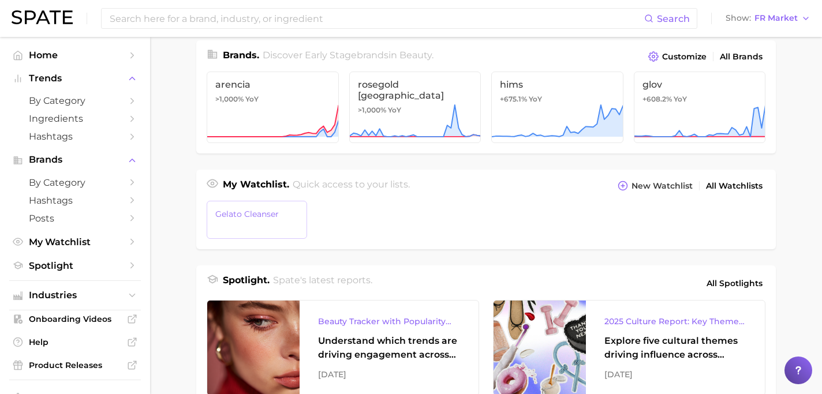
scroll to position [287, 0]
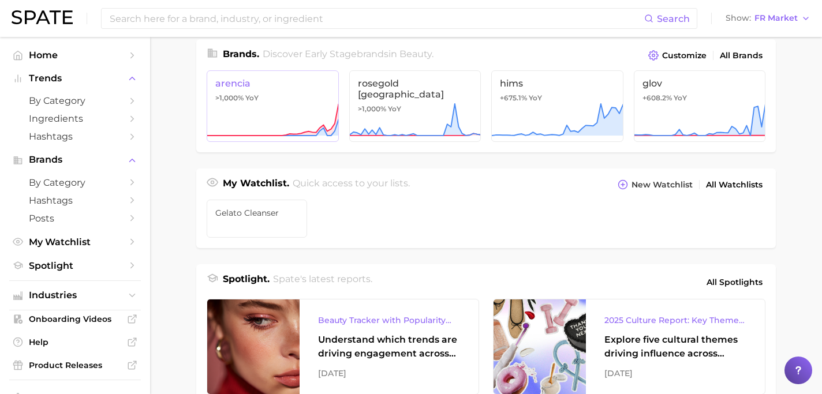
click at [275, 123] on icon at bounding box center [273, 120] width 132 height 35
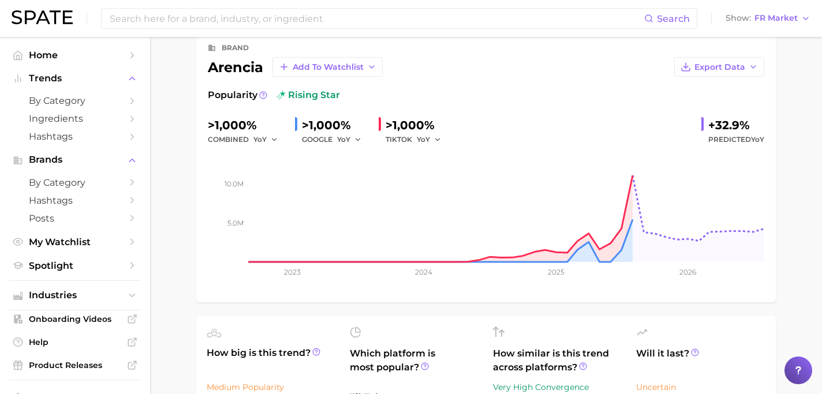
scroll to position [62, 0]
click at [706, 70] on span "Export Data" at bounding box center [720, 68] width 51 height 10
click at [710, 89] on span "Time Series CSV" at bounding box center [691, 89] width 68 height 10
click at [368, 68] on icon "button" at bounding box center [371, 67] width 9 height 9
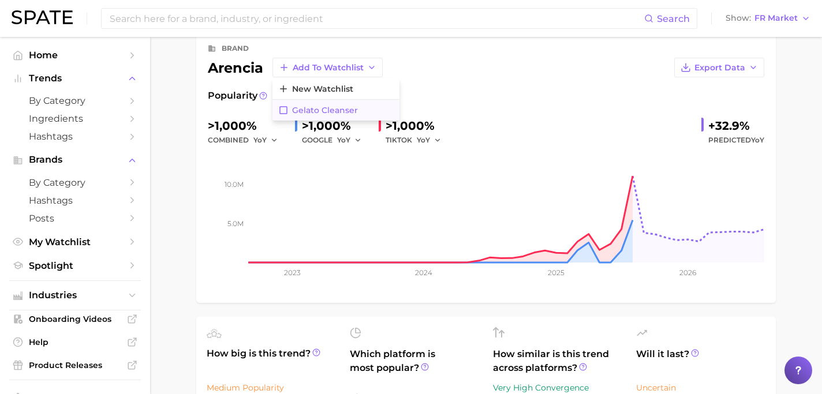
click at [360, 110] on button "Gelato Cleanser" at bounding box center [336, 110] width 127 height 21
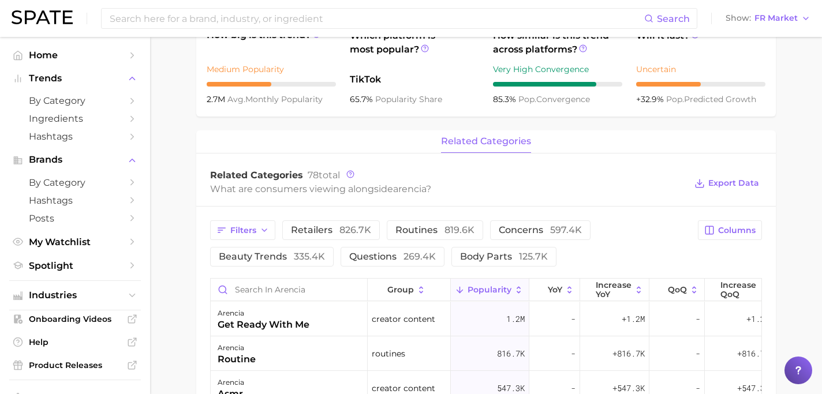
scroll to position [383, 0]
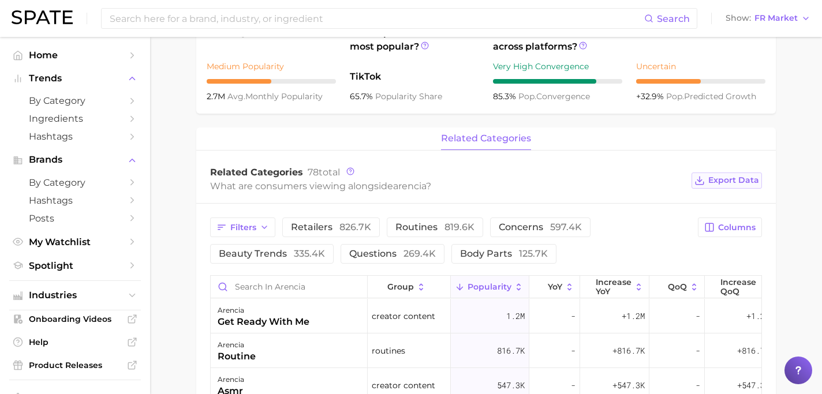
click at [737, 187] on button "Export Data" at bounding box center [727, 181] width 70 height 16
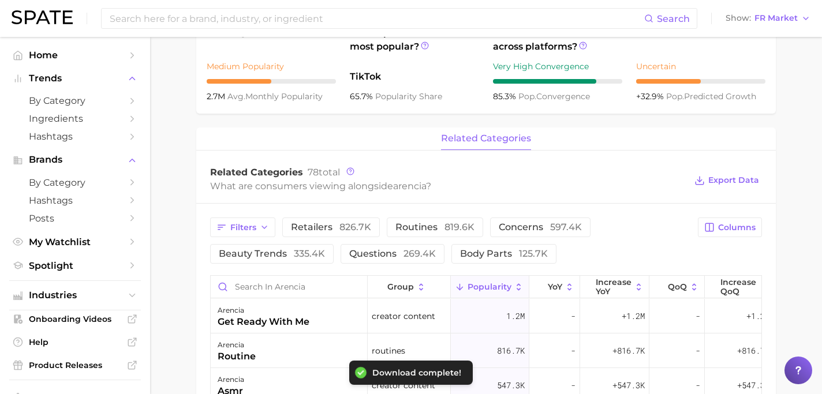
click at [185, 182] on main "Overview Google TikTok Instagram Beta brand arencia Add to Watchlist Export Dat…" at bounding box center [486, 198] width 672 height 1088
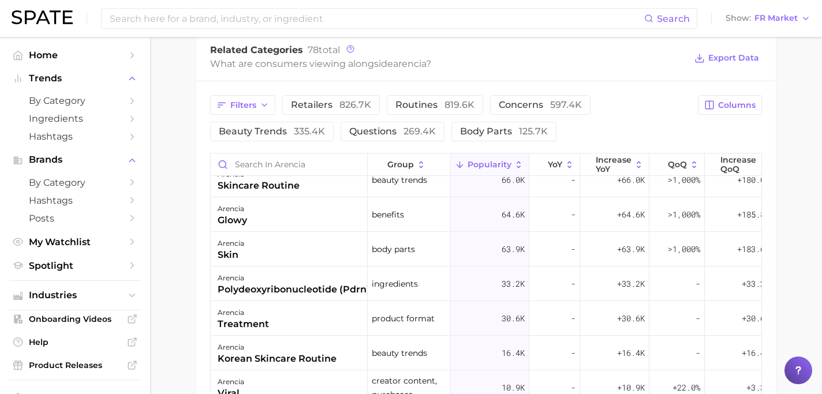
scroll to position [606, 0]
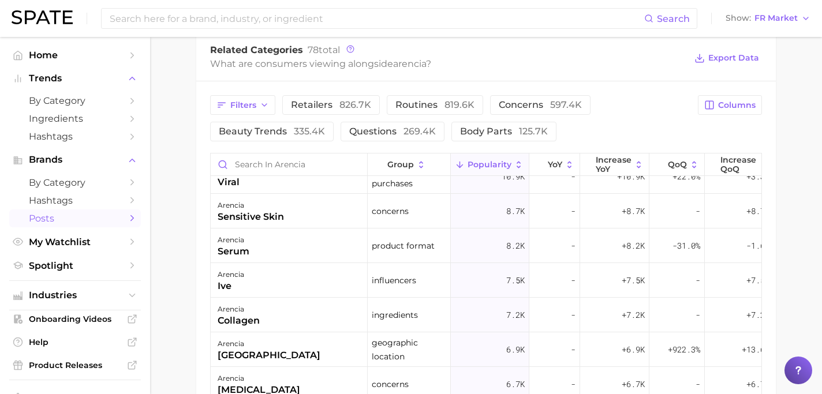
click at [113, 216] on span "Posts" at bounding box center [75, 218] width 92 height 11
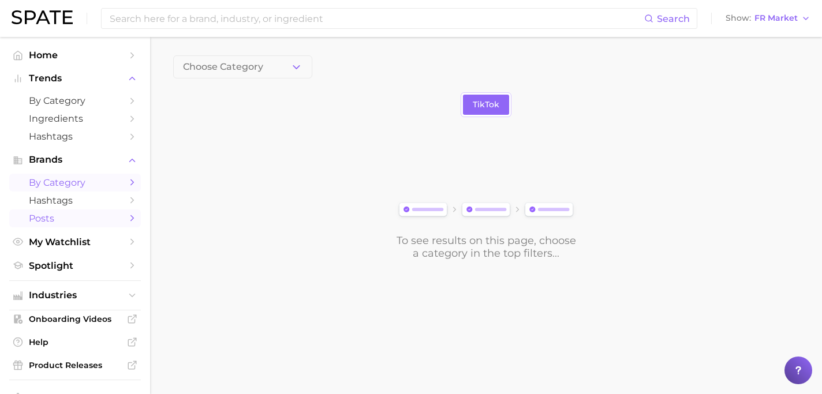
click at [126, 191] on link "by Category" at bounding box center [75, 183] width 132 height 18
click at [264, 62] on button "Choose Category" at bounding box center [242, 66] width 139 height 23
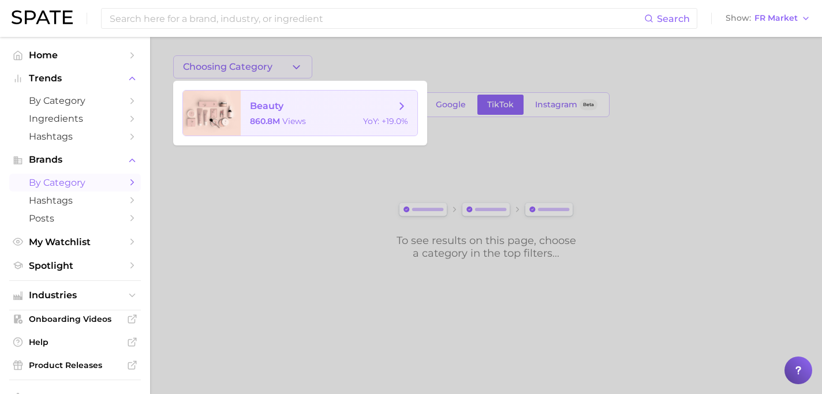
click at [289, 107] on span "beauty" at bounding box center [323, 106] width 146 height 13
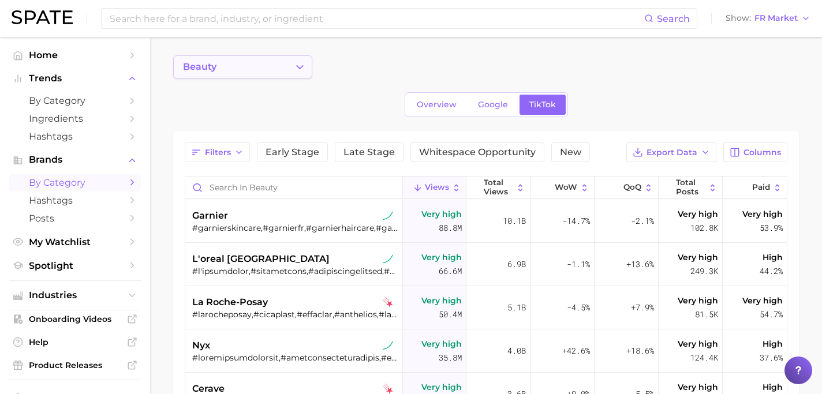
click at [299, 68] on polyline "Change Category" at bounding box center [300, 66] width 6 height 3
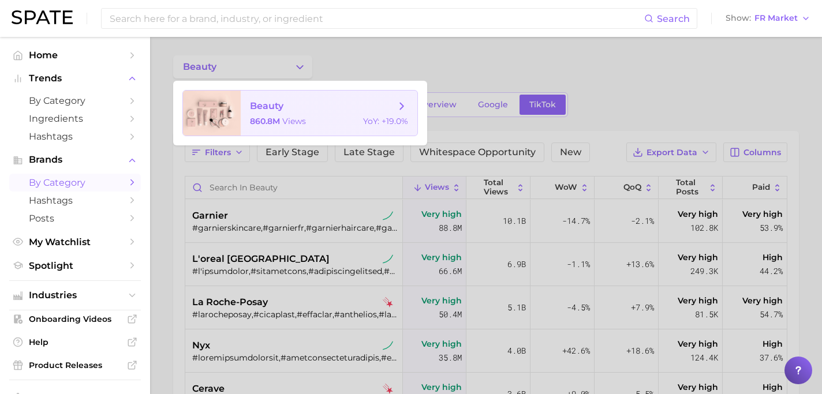
click at [314, 118] on div "860.8m views YoY : +19.0%" at bounding box center [329, 121] width 158 height 10
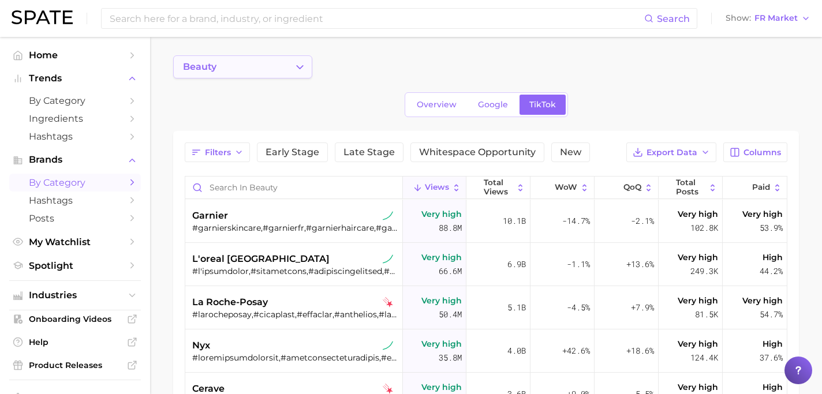
click at [290, 69] on button "beauty" at bounding box center [242, 66] width 139 height 23
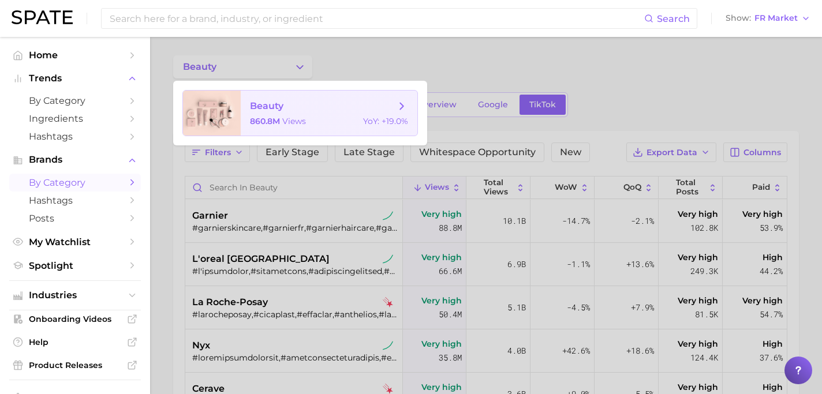
click at [405, 103] on icon at bounding box center [402, 106] width 13 height 13
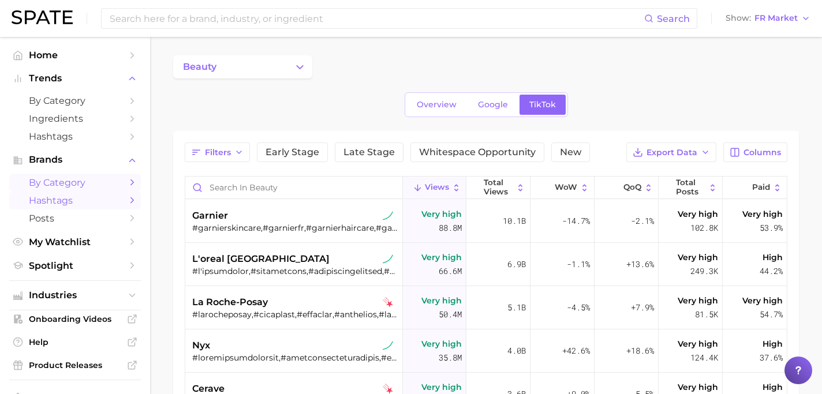
click at [124, 200] on link "Hashtags" at bounding box center [75, 201] width 132 height 18
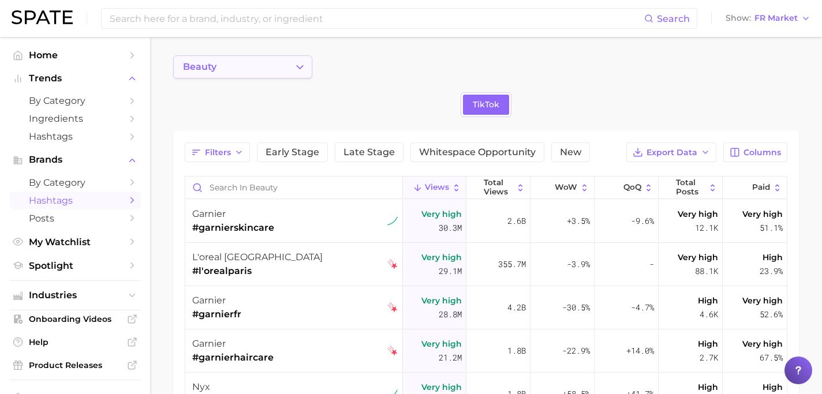
click at [236, 71] on button "beauty" at bounding box center [242, 66] width 139 height 23
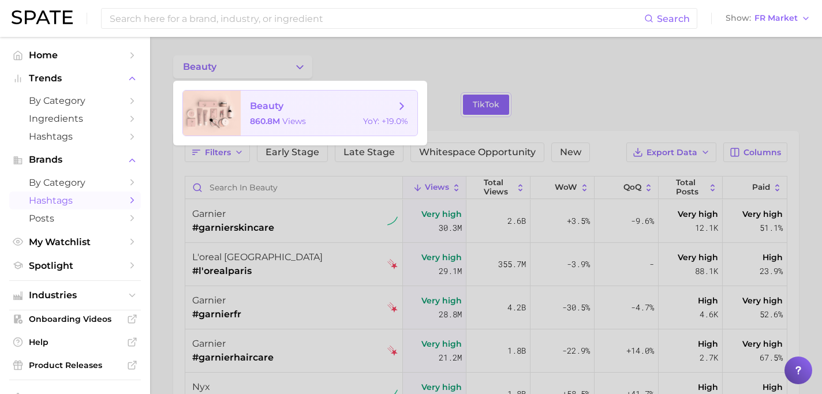
click at [403, 103] on icon at bounding box center [402, 106] width 13 height 13
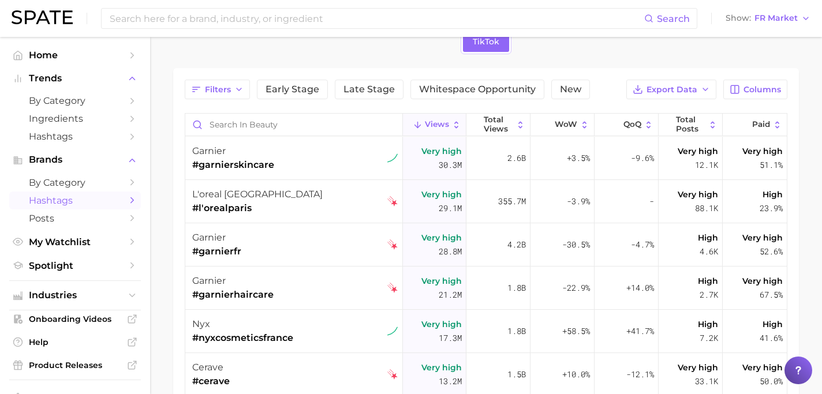
scroll to position [61, 0]
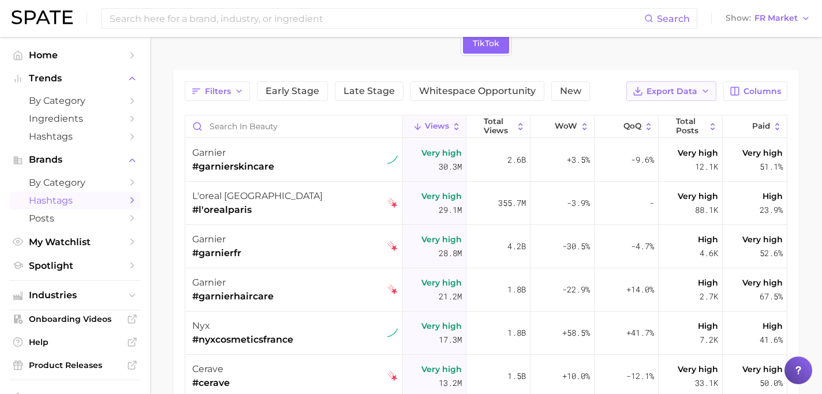
click at [684, 87] on span "Export Data" at bounding box center [672, 92] width 51 height 10
click at [653, 127] on button "Time Series CSV" at bounding box center [653, 133] width 127 height 21
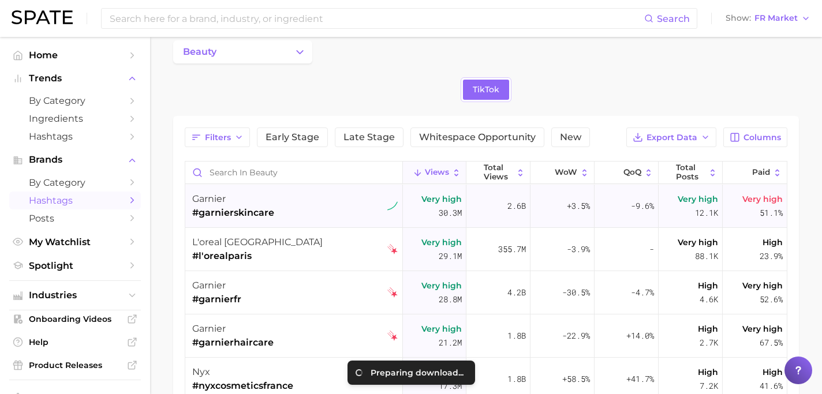
scroll to position [16, 0]
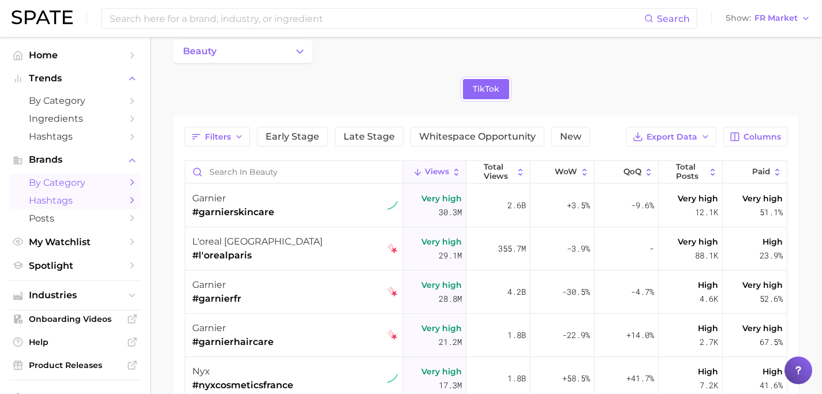
click at [59, 183] on span "by Category" at bounding box center [75, 182] width 92 height 11
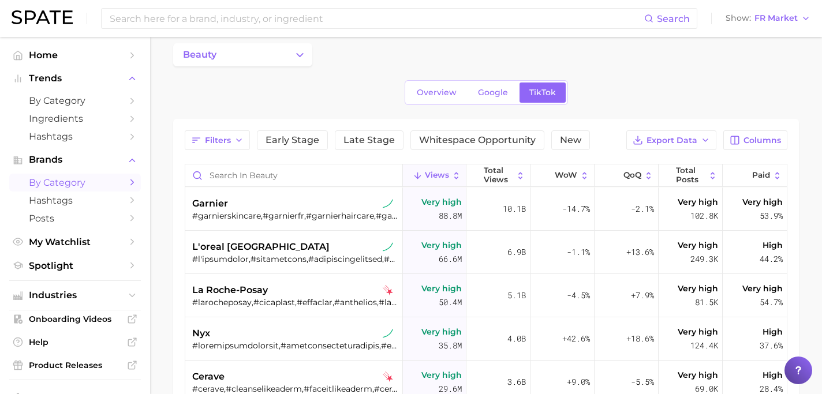
scroll to position [16, 0]
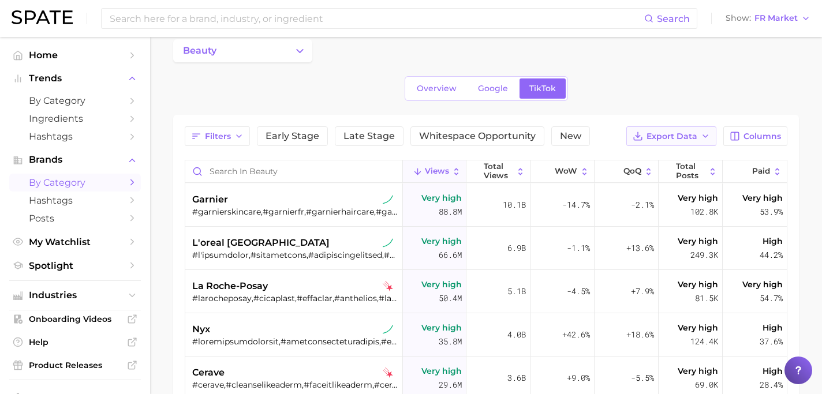
click at [703, 140] on icon "button" at bounding box center [705, 136] width 9 height 9
click at [673, 159] on button "Table Data CSV" at bounding box center [653, 157] width 127 height 21
click at [78, 197] on span "Hashtags" at bounding box center [75, 200] width 92 height 11
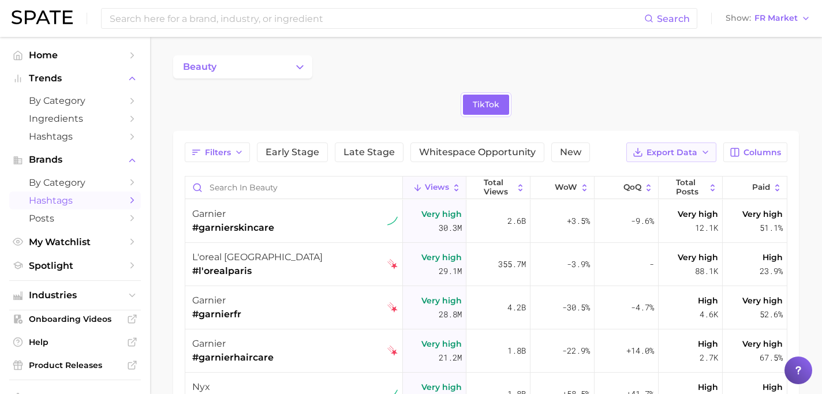
click at [654, 150] on span "Export Data" at bounding box center [672, 153] width 51 height 10
click at [644, 178] on span "Table Data CSV" at bounding box center [641, 174] width 64 height 10
click at [102, 213] on link "Posts" at bounding box center [75, 219] width 132 height 18
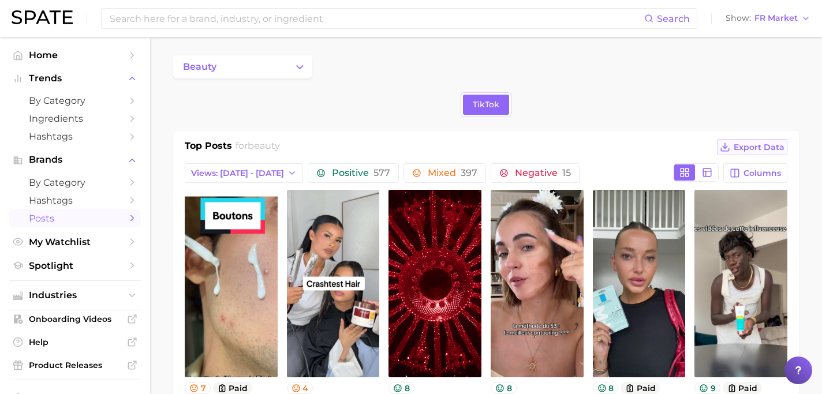
click at [752, 146] on span "Export Data" at bounding box center [759, 148] width 51 height 10
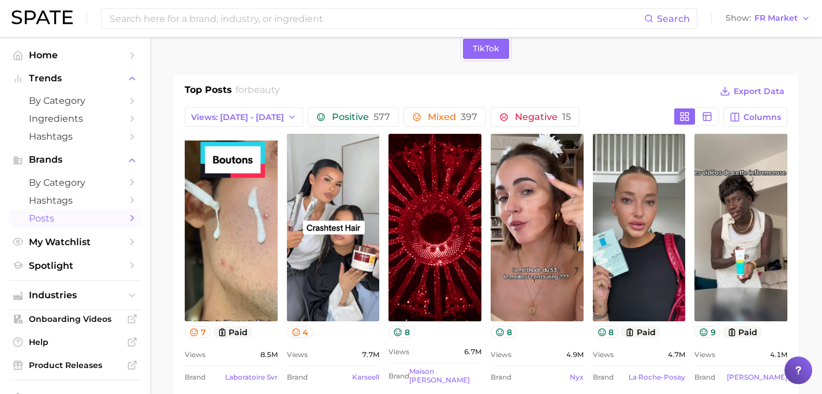
scroll to position [54, 0]
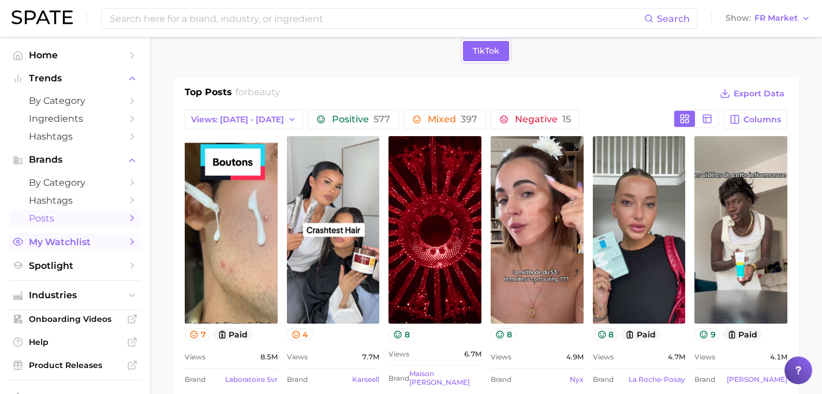
click at [115, 241] on span "My Watchlist" at bounding box center [75, 242] width 92 height 11
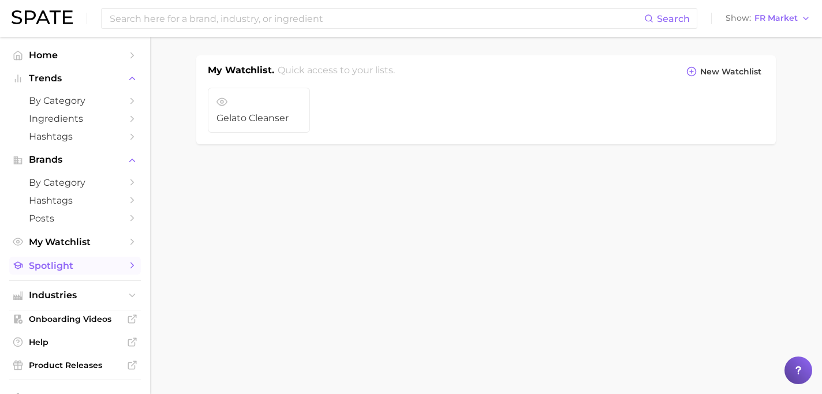
click at [112, 269] on span "Spotlight" at bounding box center [75, 265] width 92 height 11
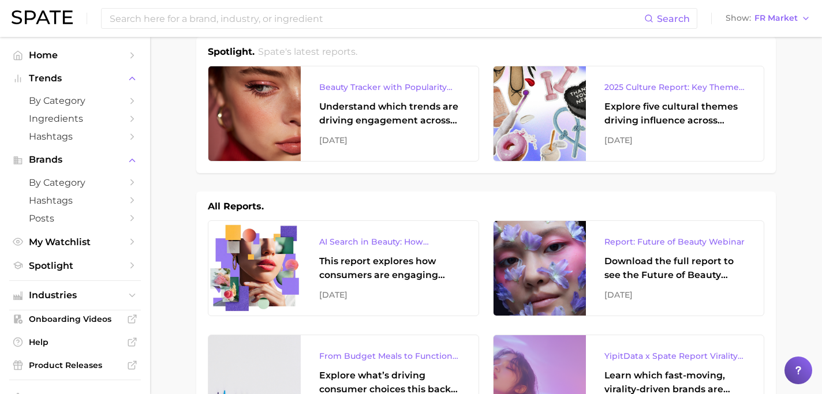
scroll to position [14, 0]
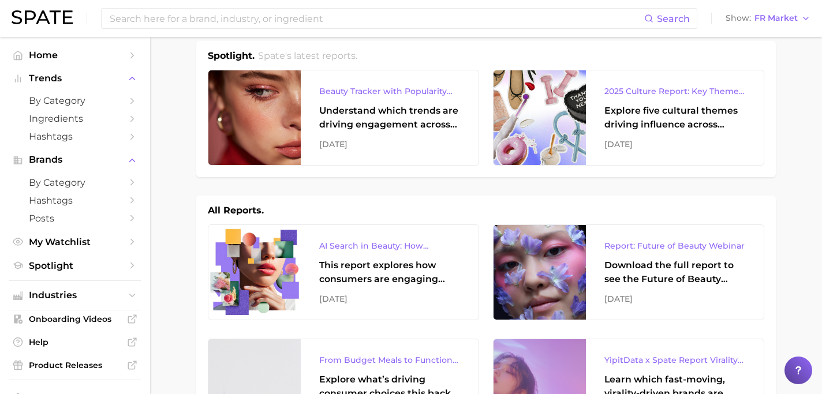
drag, startPoint x: 200, startPoint y: 45, endPoint x: 206, endPoint y: 55, distance: 11.9
click at [206, 53] on div "Spotlight. Spate's latest reports. Beauty Tracker with Popularity Index Underst…" at bounding box center [486, 109] width 580 height 136
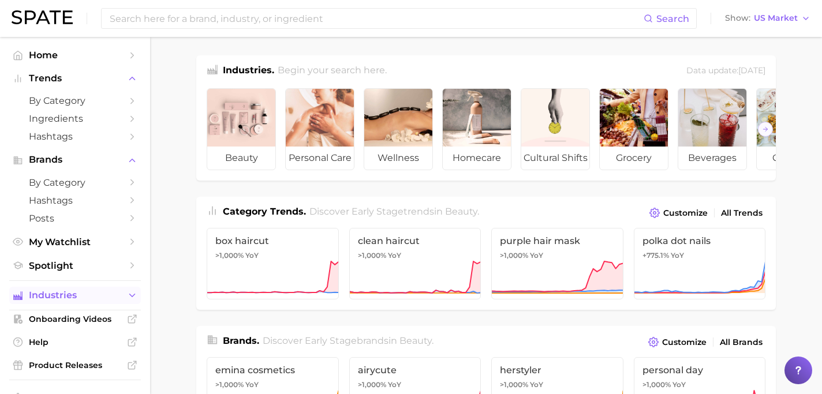
click at [130, 299] on icon "Sidebar" at bounding box center [132, 295] width 10 height 10
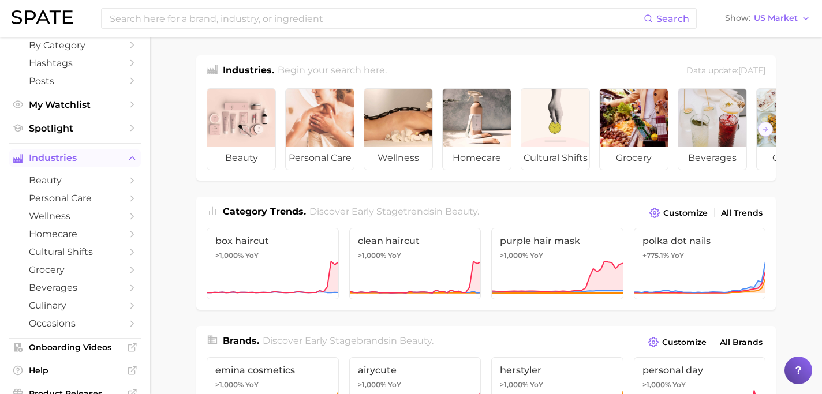
scroll to position [139, 0]
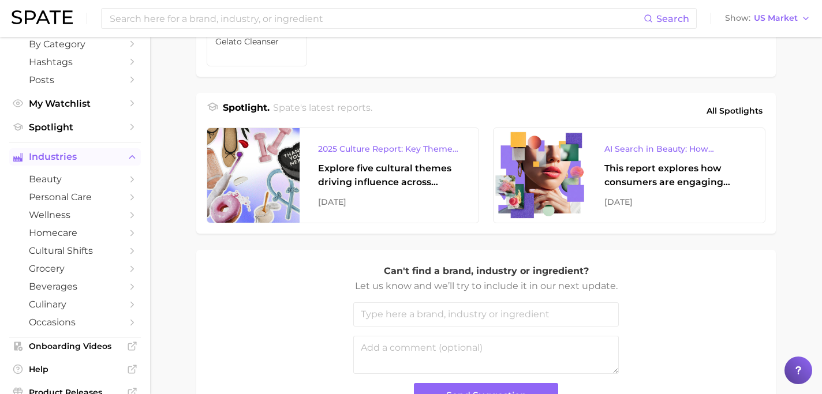
scroll to position [471, 0]
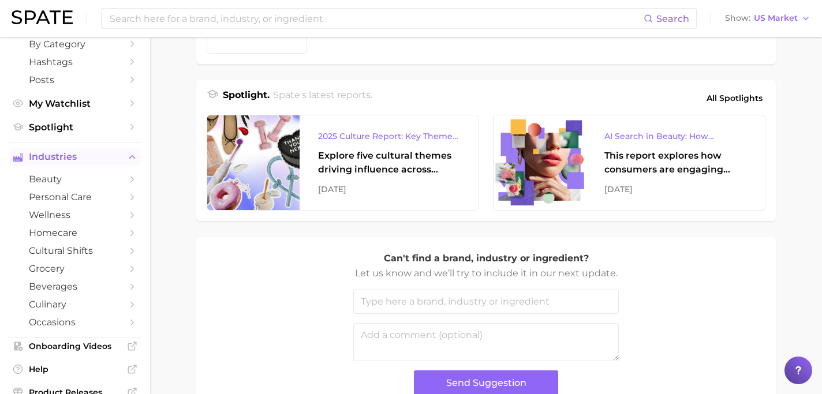
click at [173, 289] on main "Industries. Begin your search here. Data update: August 31st, 2025 beauty perso…" at bounding box center [486, 16] width 672 height 901
click at [125, 129] on link "Spotlight" at bounding box center [75, 127] width 132 height 18
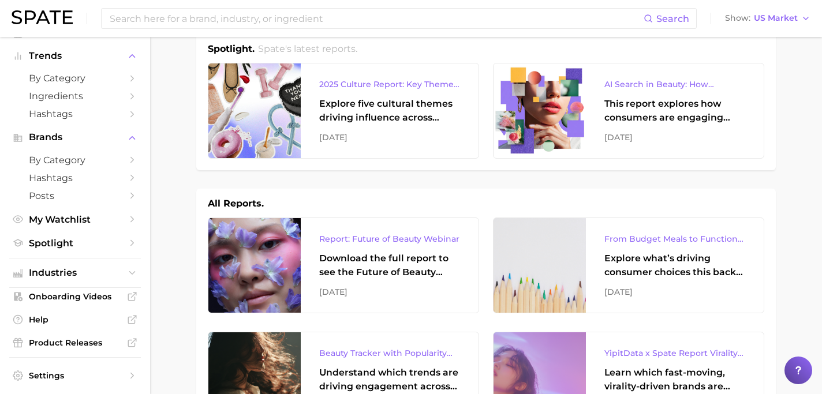
scroll to position [20, 0]
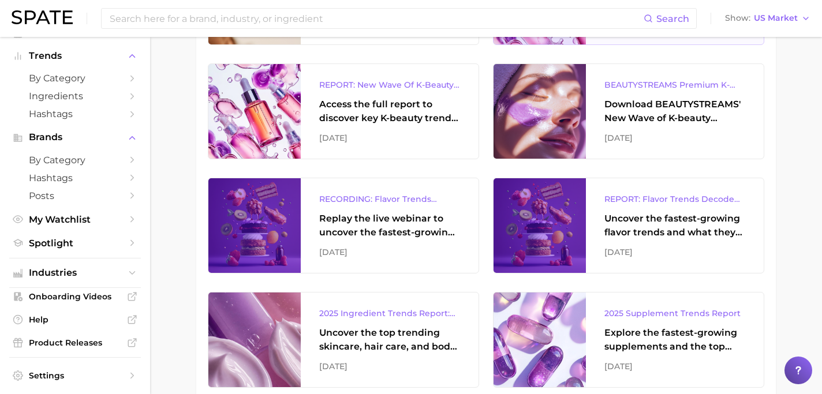
scroll to position [633, 0]
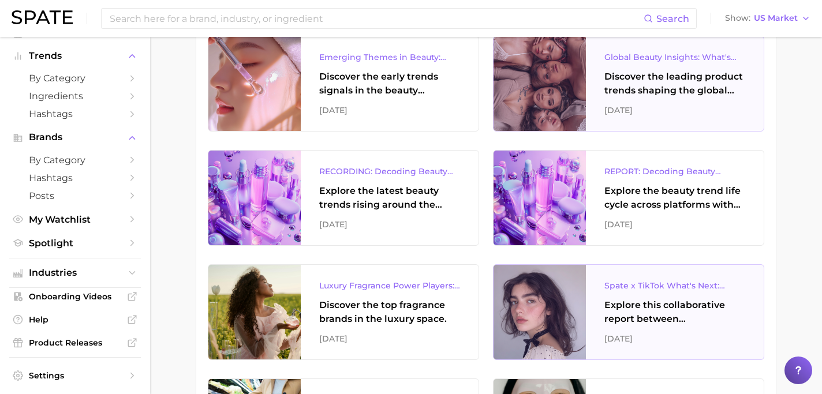
scroll to position [1001, 0]
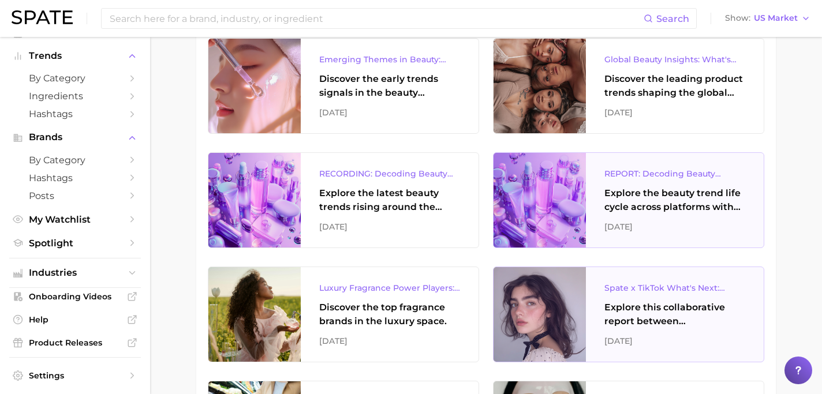
click at [498, 230] on div at bounding box center [540, 200] width 92 height 95
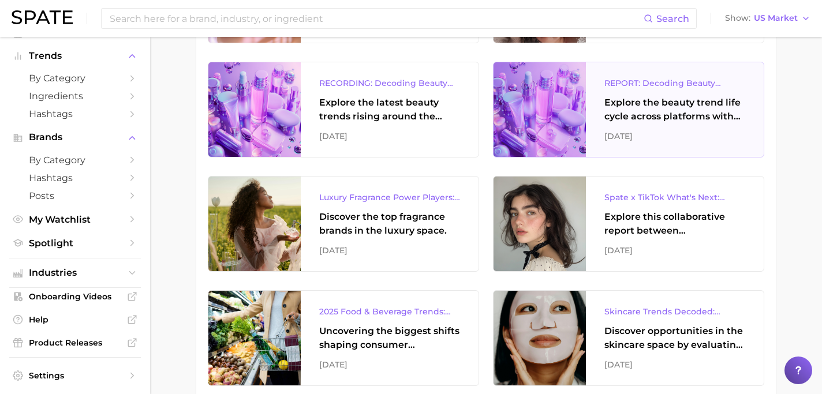
scroll to position [1095, 0]
